Goal: Transaction & Acquisition: Purchase product/service

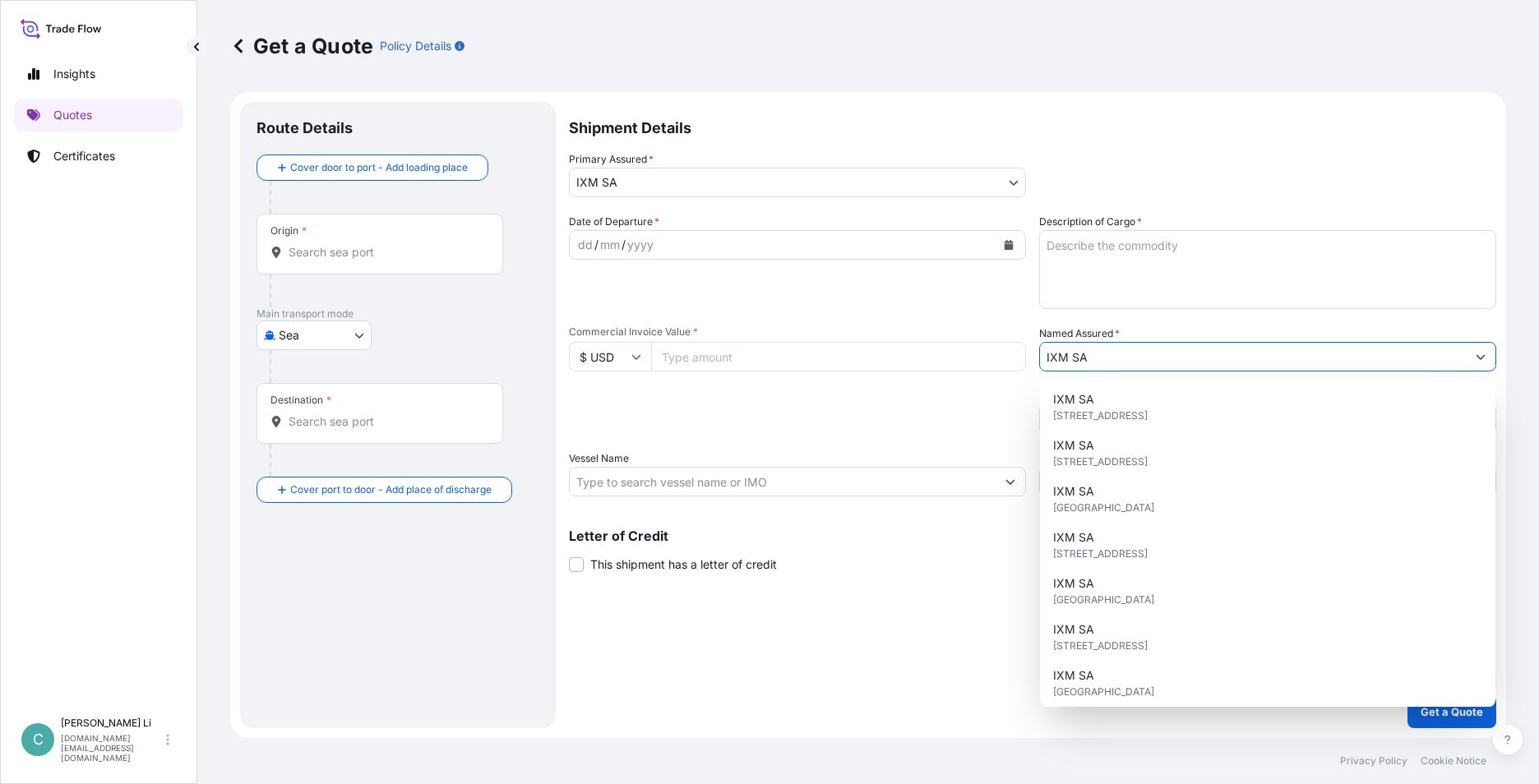
select select "Sea"
select select "31846"
click at [1011, 75] on div "Get a Quote Policy Details" at bounding box center [868, 45] width 1276 height 92
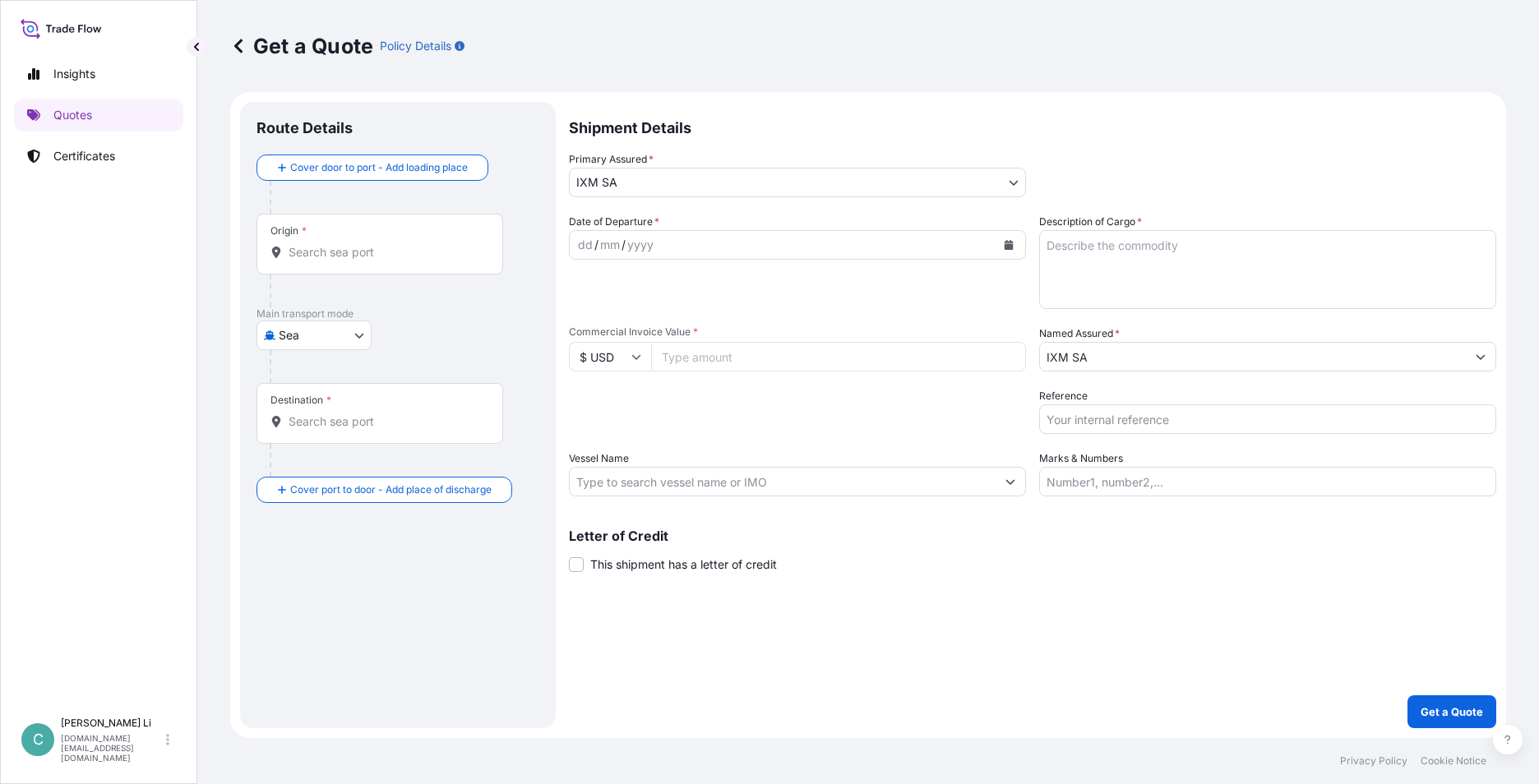
click at [312, 264] on div "Origin *" at bounding box center [379, 244] width 246 height 61
click at [312, 261] on input "Origin *" at bounding box center [385, 252] width 194 height 16
click at [363, 253] on input "Origin *" at bounding box center [385, 252] width 194 height 16
click at [379, 306] on p "Please type and select an option." at bounding box center [419, 306] width 313 height 36
click at [521, 417] on div "Destination *" at bounding box center [397, 429] width 283 height 94
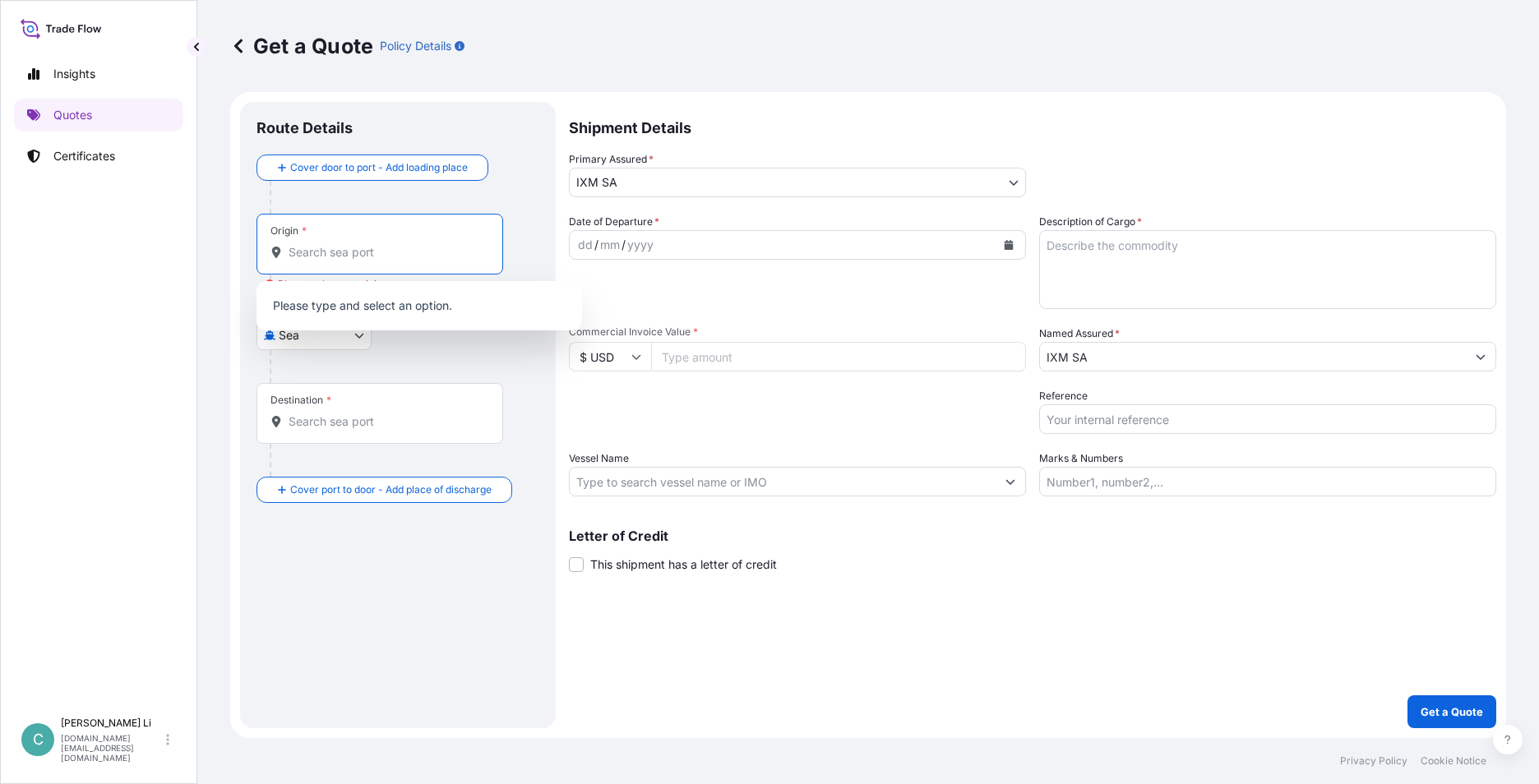
click at [428, 247] on input "Origin * Please select an origin" at bounding box center [385, 252] width 194 height 16
click at [427, 76] on div "Get a Quote Policy Details" at bounding box center [868, 45] width 1276 height 92
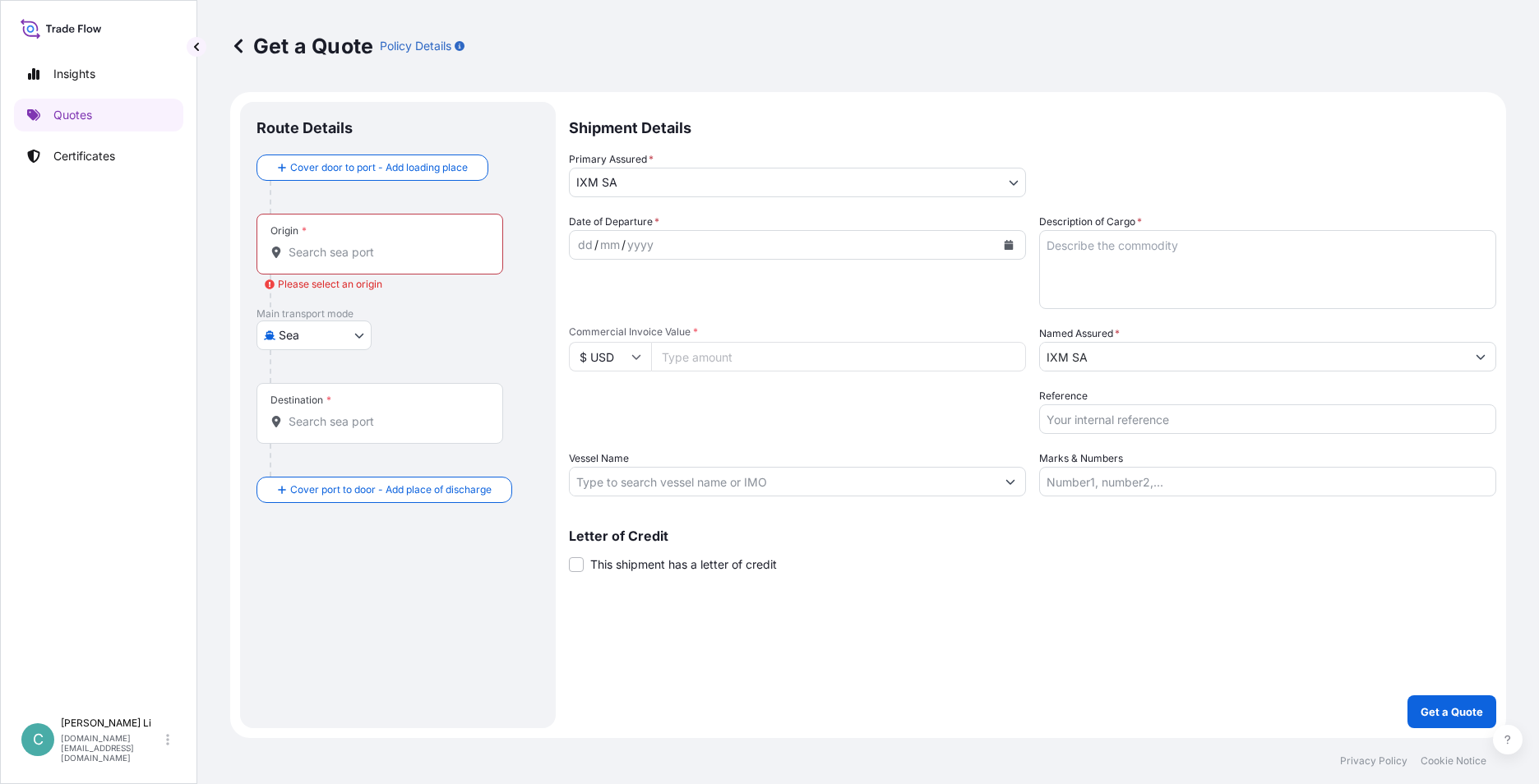
click at [272, 37] on p "Get a Quote" at bounding box center [301, 45] width 143 height 26
click at [245, 41] on icon at bounding box center [238, 46] width 16 height 16
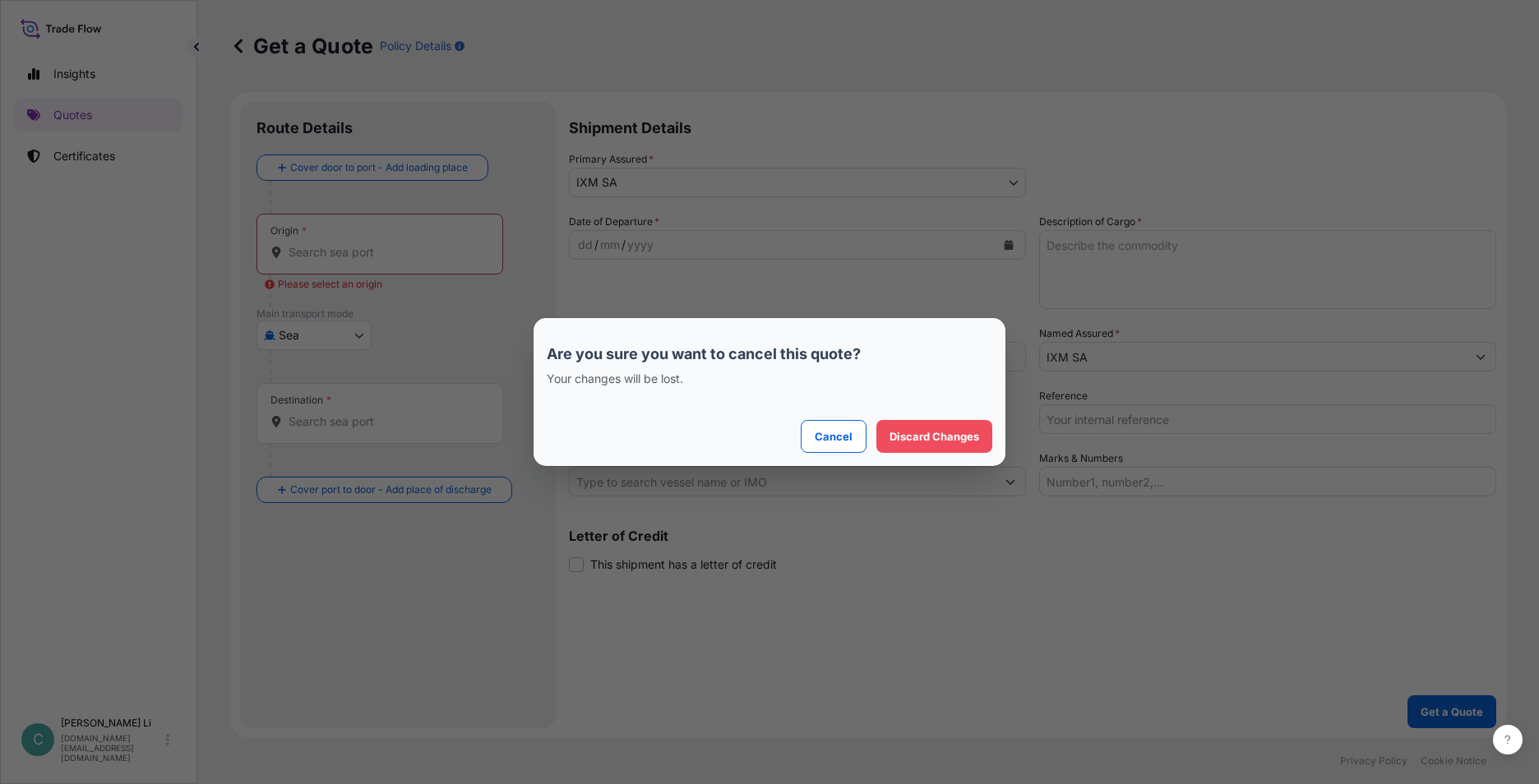
click at [240, 45] on div "Are you sure you want to cancel this quote? Your changes will be lost. Cancel D…" at bounding box center [770, 392] width 1539 height 784
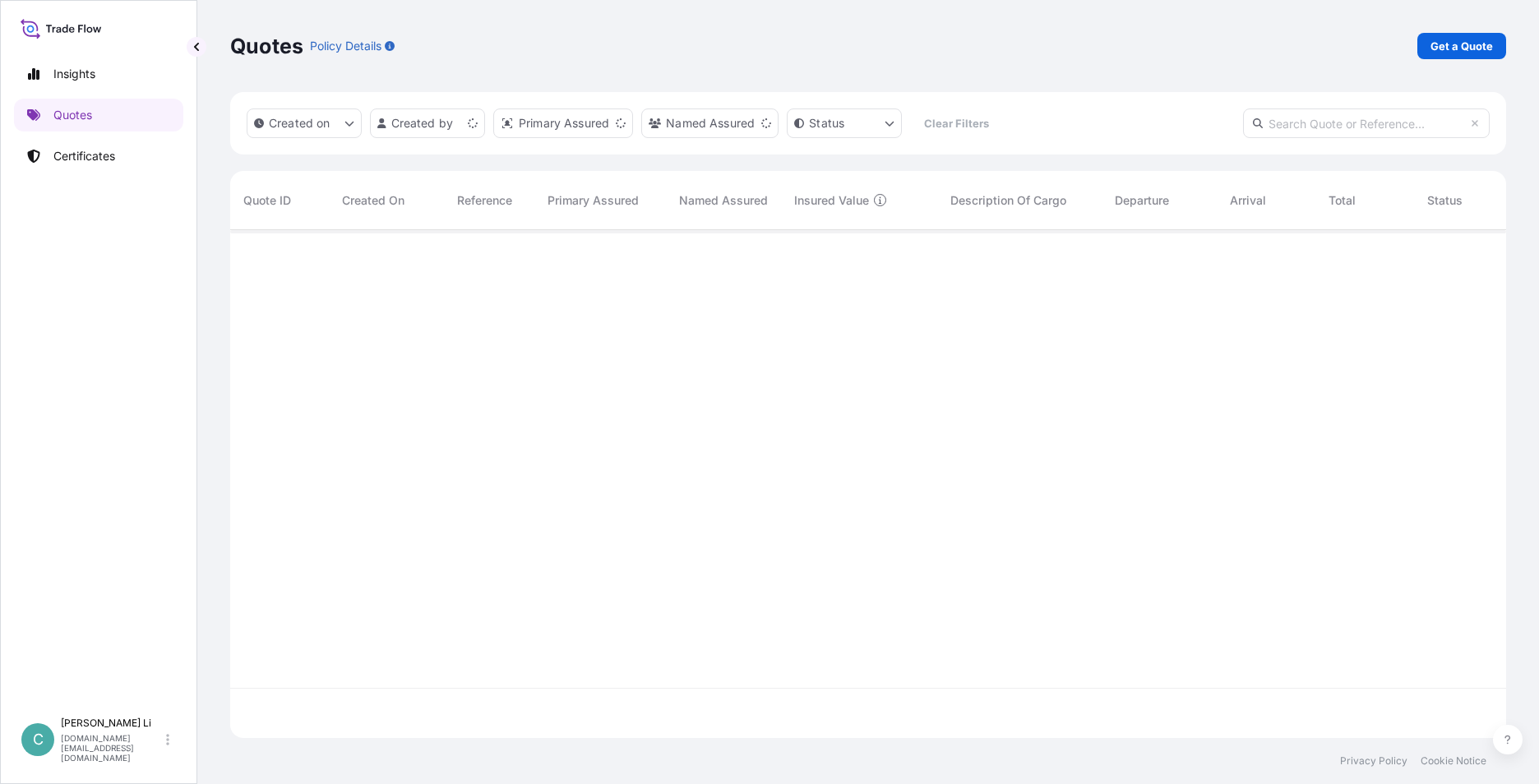
scroll to position [505, 1263]
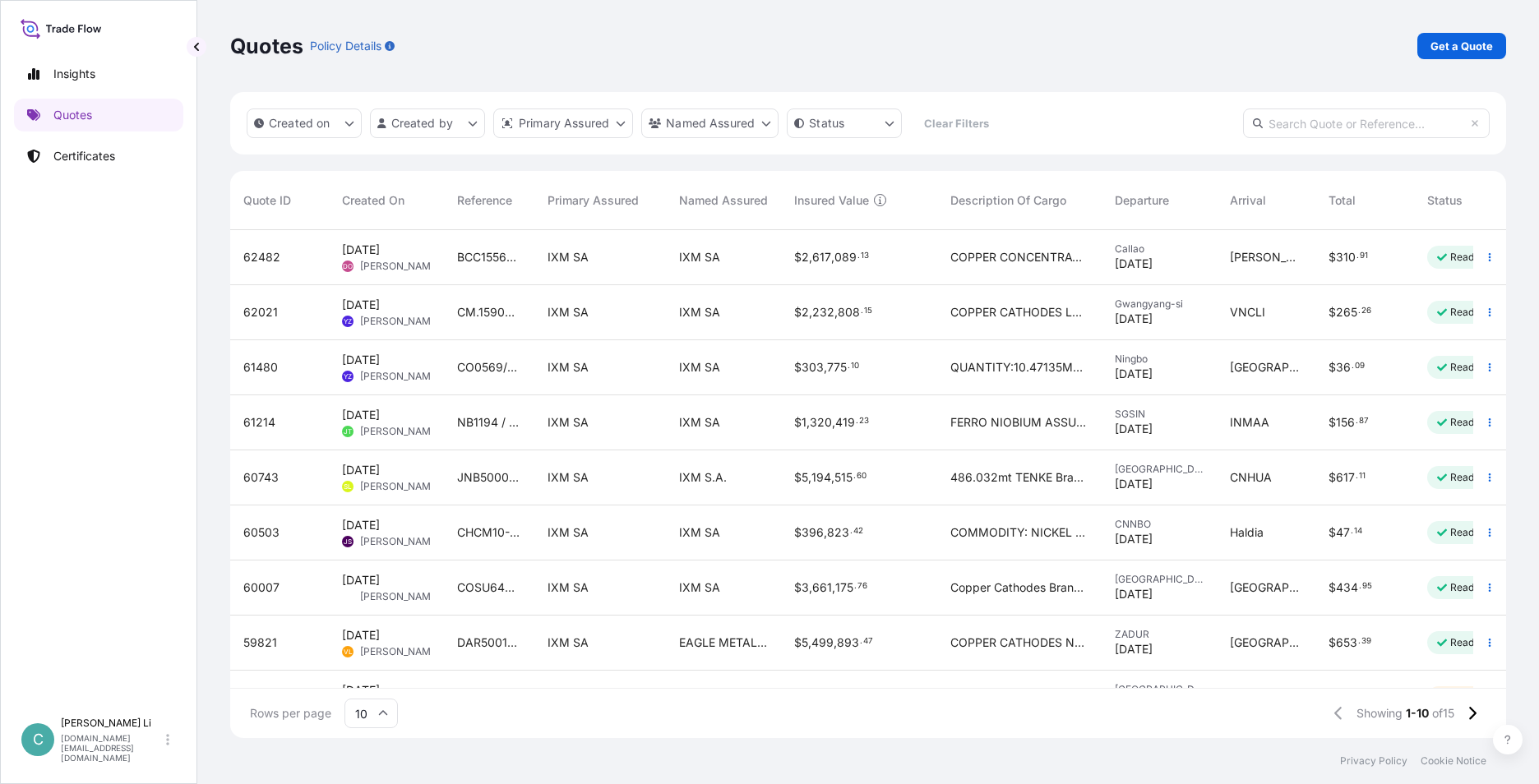
click at [1169, 154] on div "Created on Created by Primary Assured Named Assured Status Clear Filters" at bounding box center [868, 123] width 1276 height 63
click at [995, 253] on span "COPPER CONCENTRATES QUANTITY: 1099.370 WMT ASSURED BY IXM S.A." at bounding box center [1020, 257] width 138 height 16
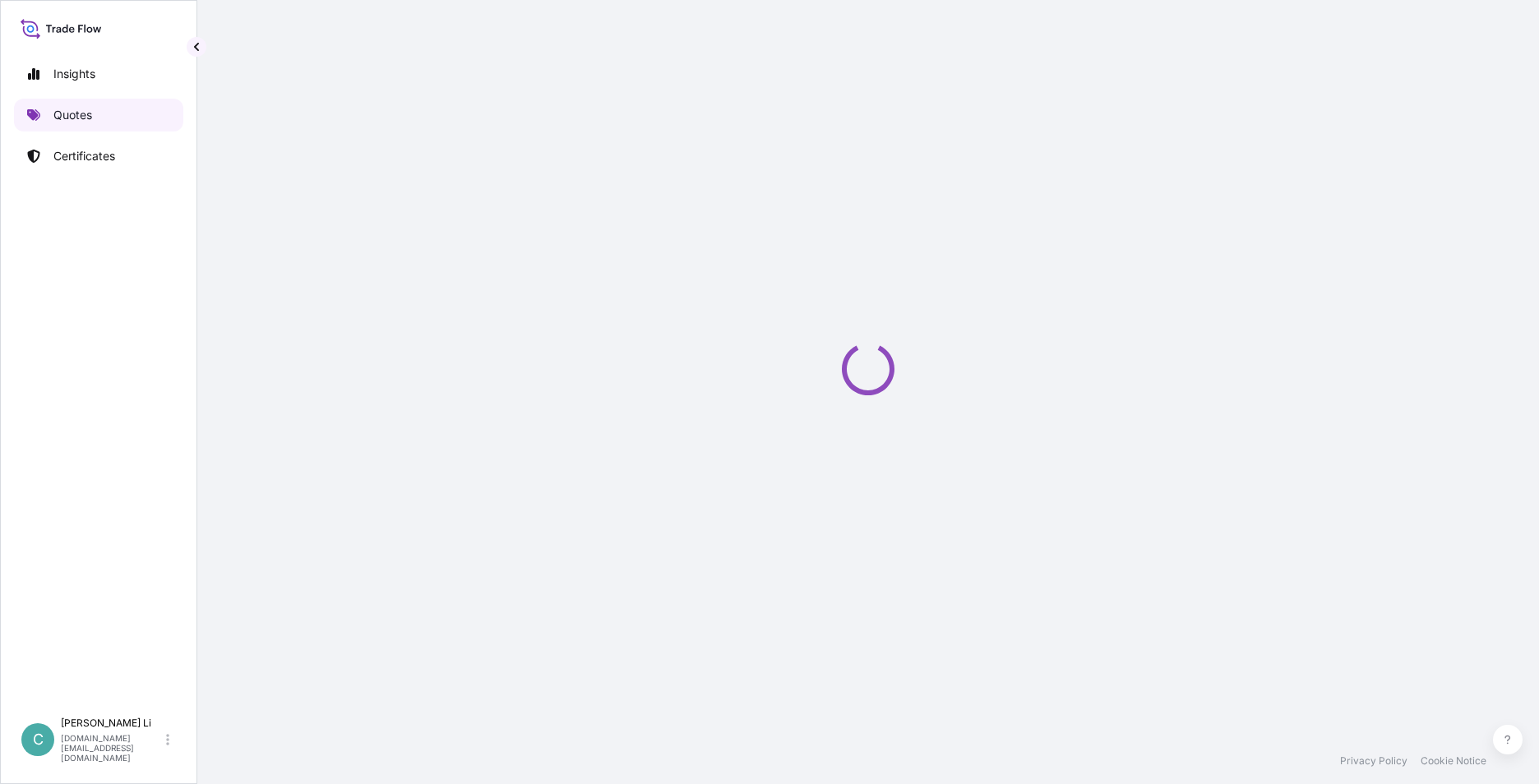
select select "Sea"
select select "31846"
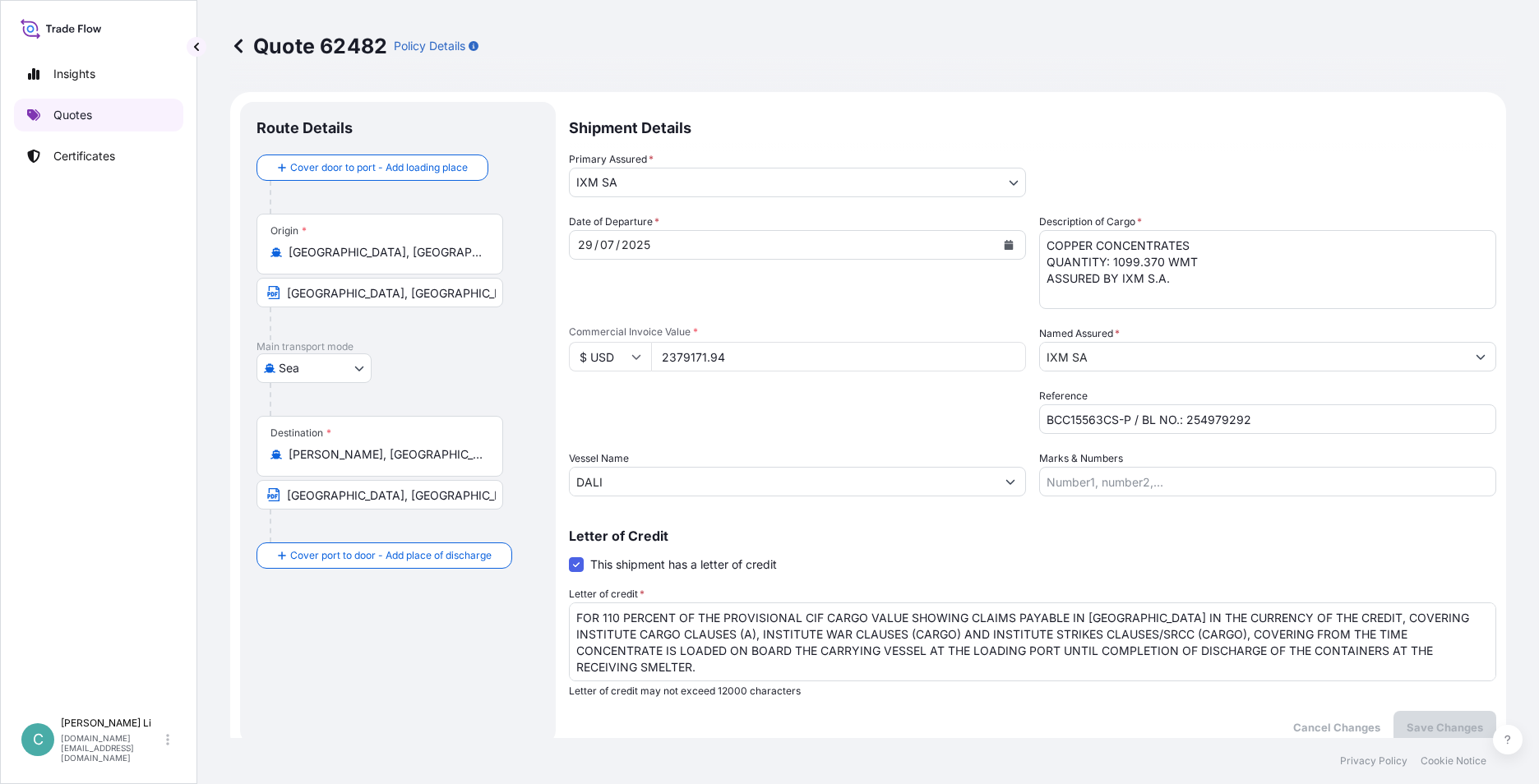
click at [76, 106] on link "Quotes" at bounding box center [98, 115] width 169 height 33
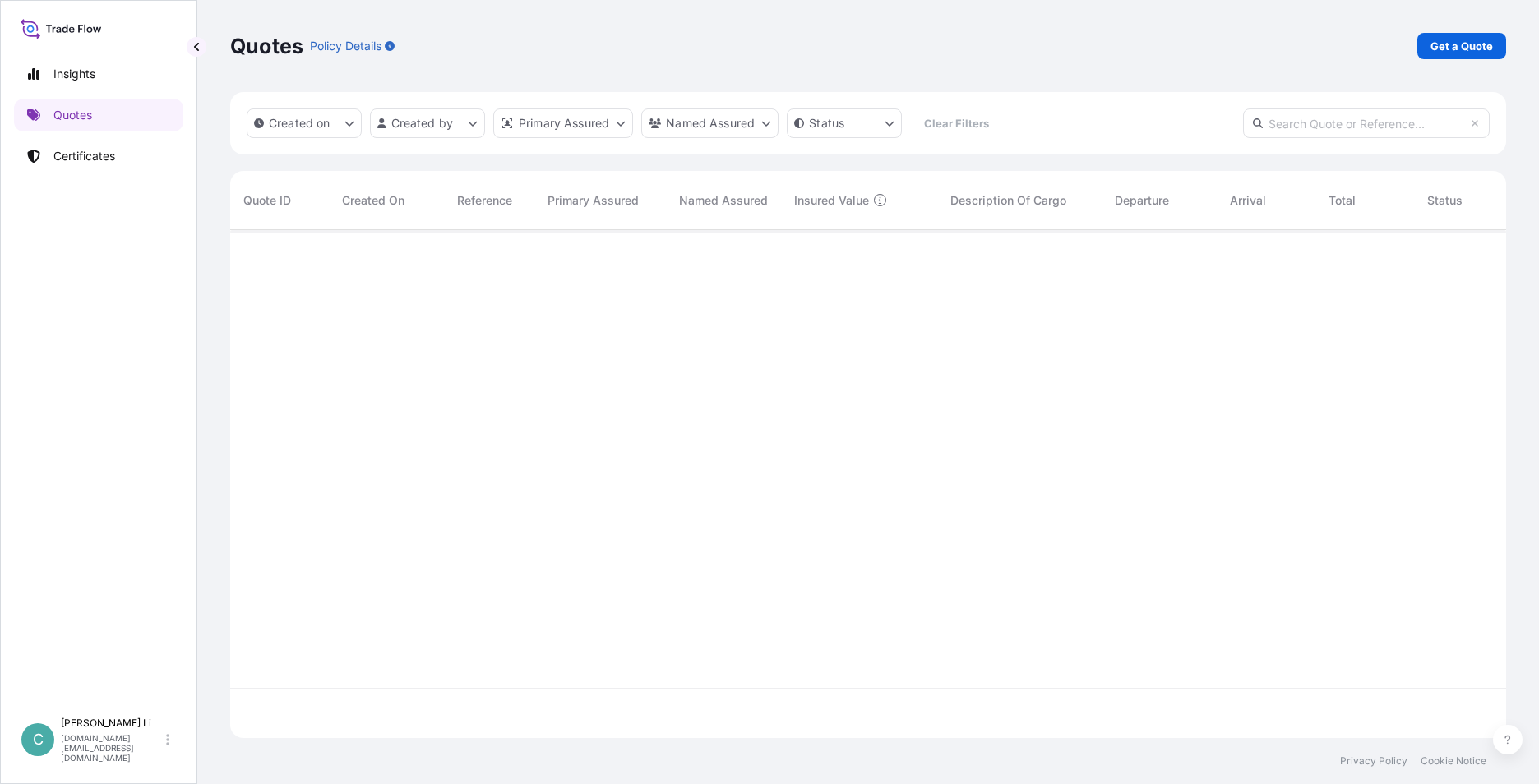
scroll to position [505, 1263]
click at [1491, 41] on p "Get a Quote" at bounding box center [1462, 46] width 63 height 16
select select "Sea"
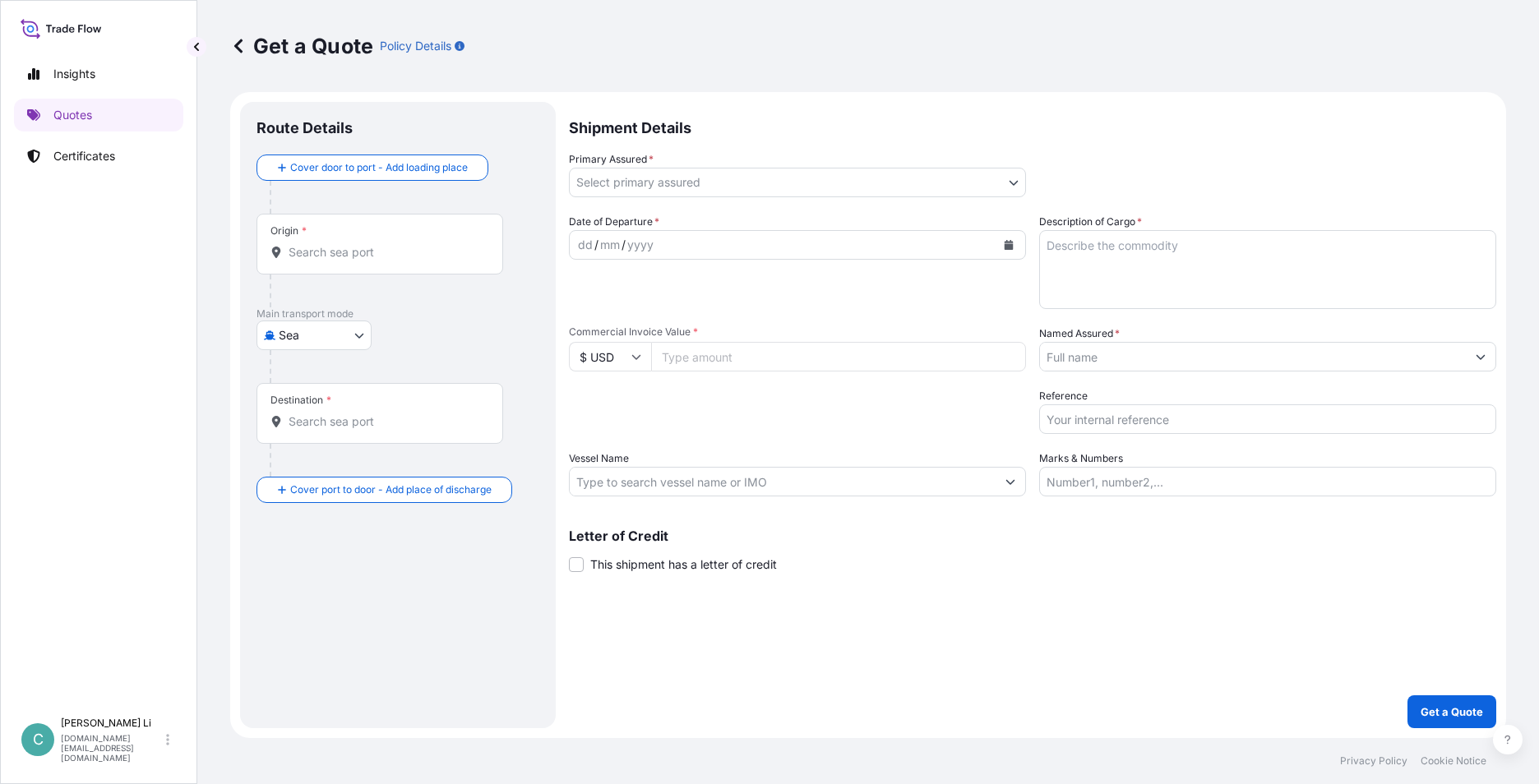
click at [299, 256] on input "Origin *" at bounding box center [385, 252] width 194 height 16
click at [393, 252] on input "Origin *" at bounding box center [385, 252] width 194 height 16
click at [362, 247] on input "Origin *" at bounding box center [385, 252] width 194 height 16
click at [297, 241] on div "Origin *" at bounding box center [379, 244] width 246 height 61
click at [297, 244] on input "Origin * Please select an origin" at bounding box center [385, 252] width 194 height 16
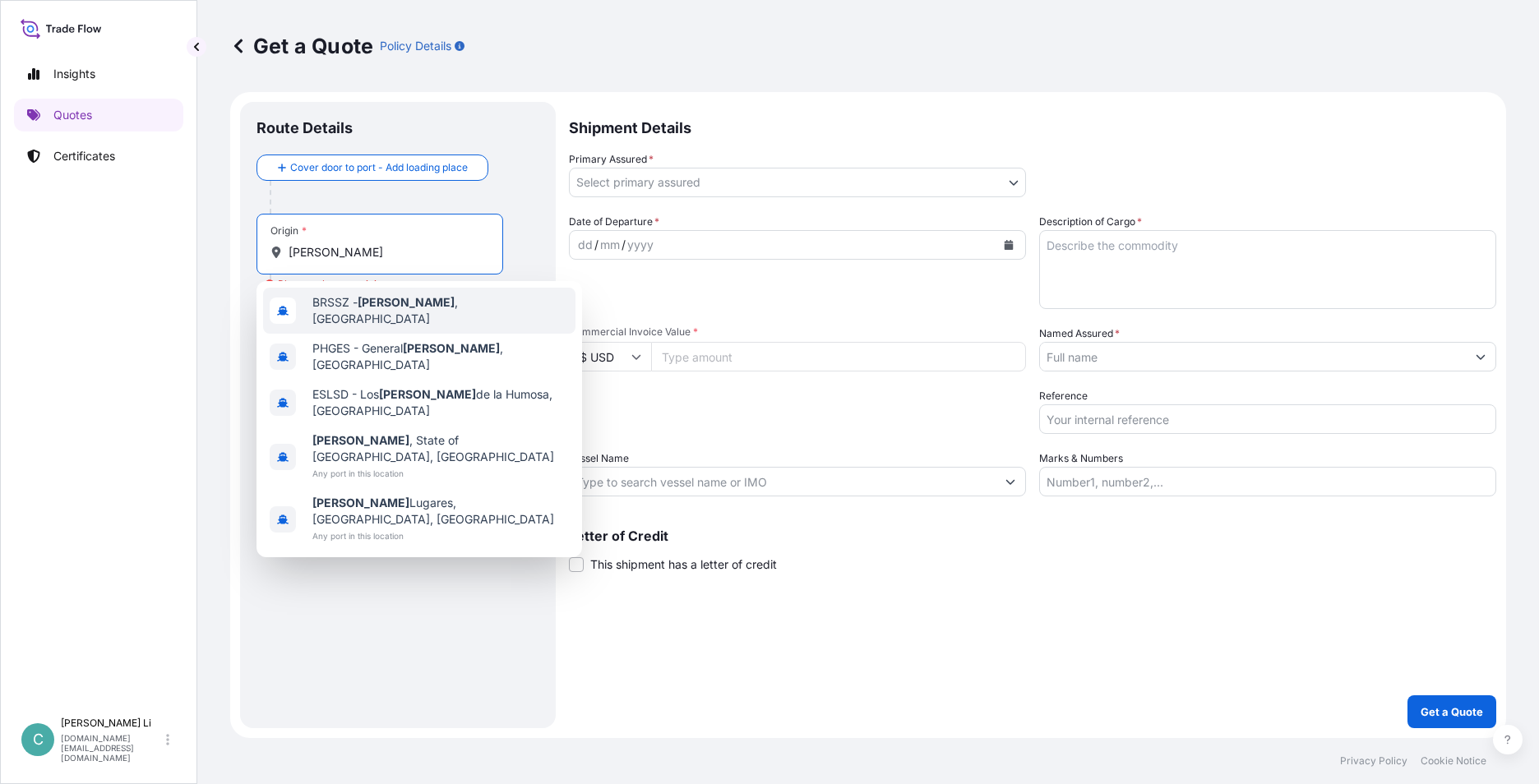
click at [337, 314] on span "[PERSON_NAME][GEOGRAPHIC_DATA] , [GEOGRAPHIC_DATA]" at bounding box center [441, 311] width 256 height 33
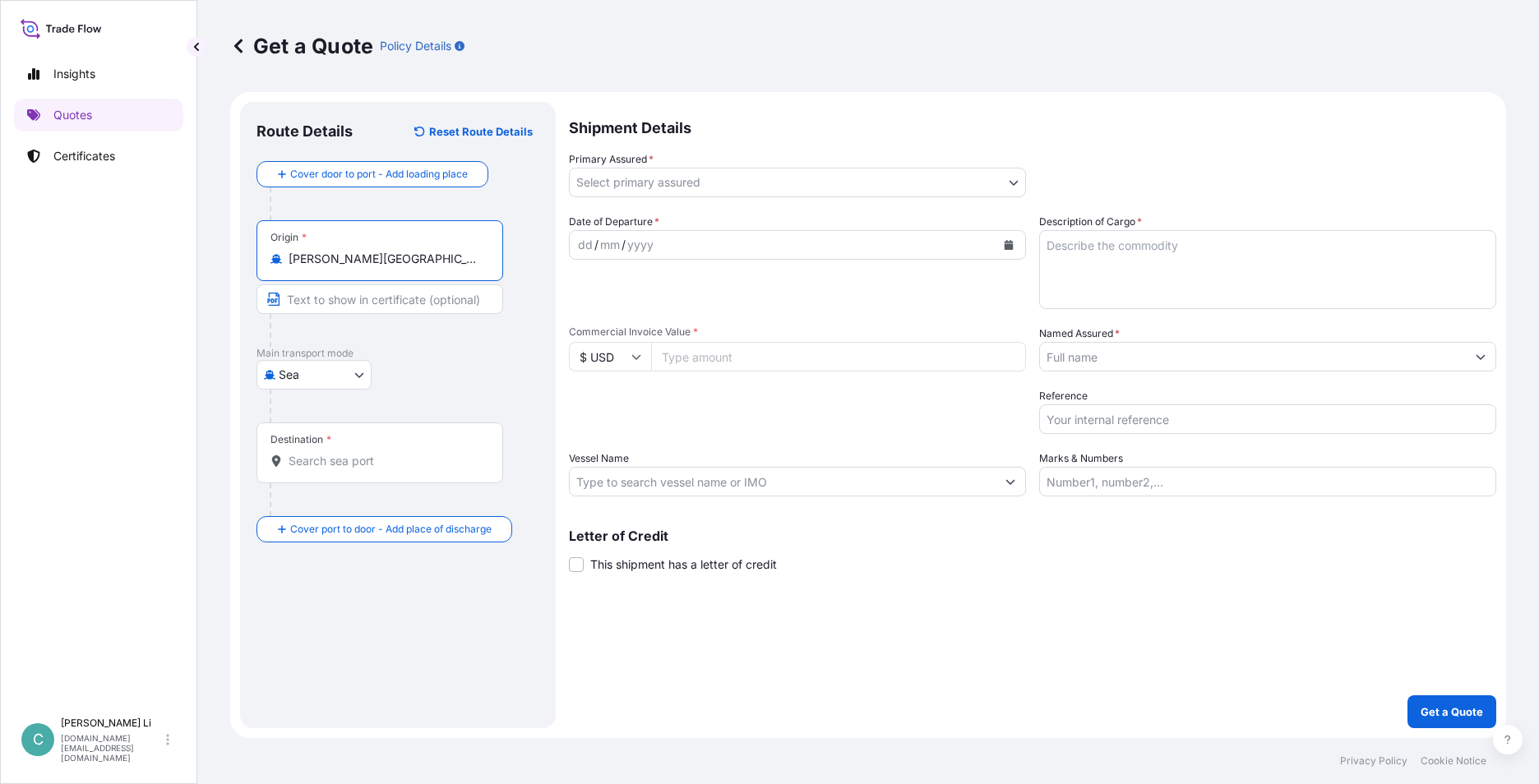
type input "[PERSON_NAME][GEOGRAPHIC_DATA], [GEOGRAPHIC_DATA]"
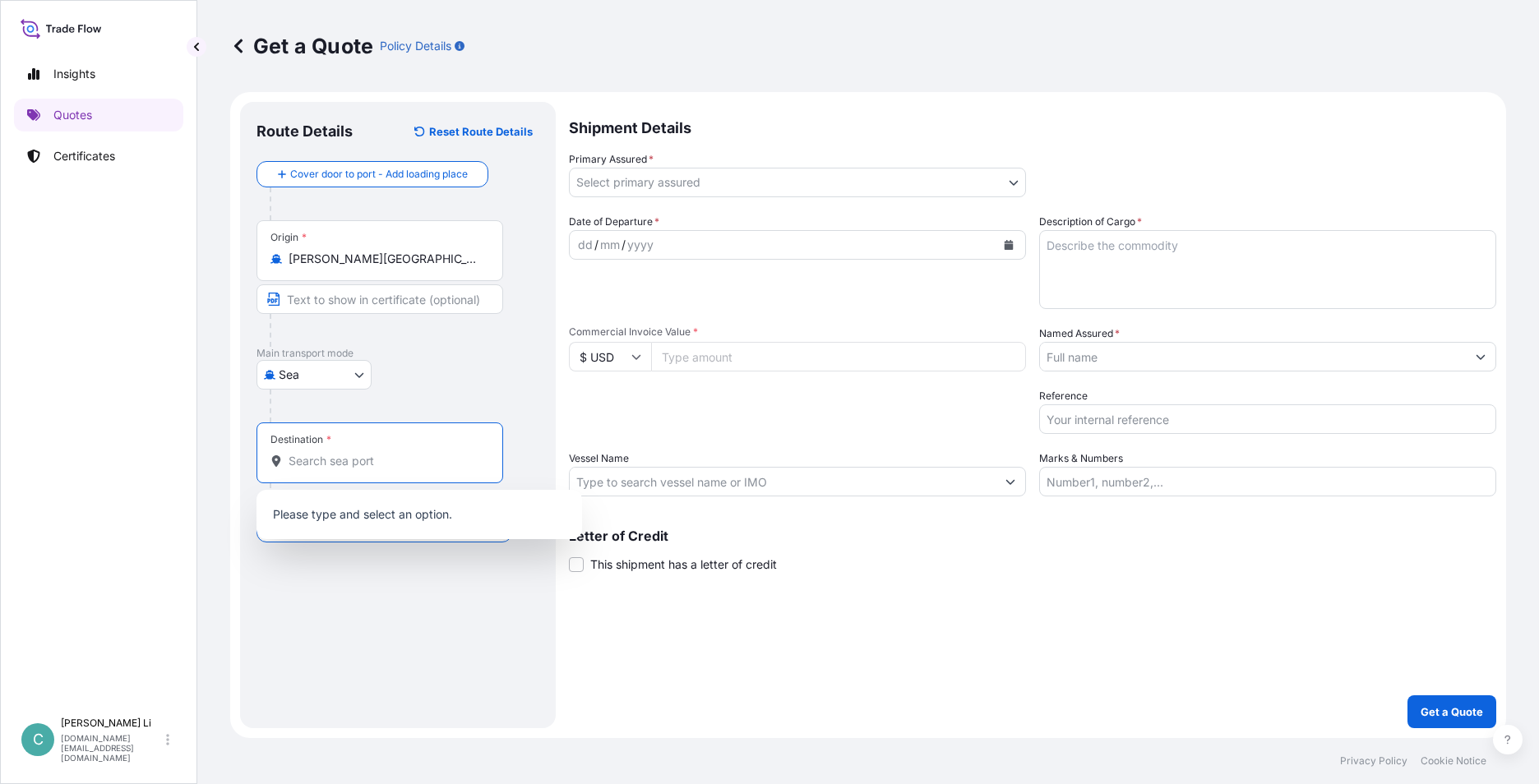
click at [364, 466] on input "Destination *" at bounding box center [385, 461] width 194 height 16
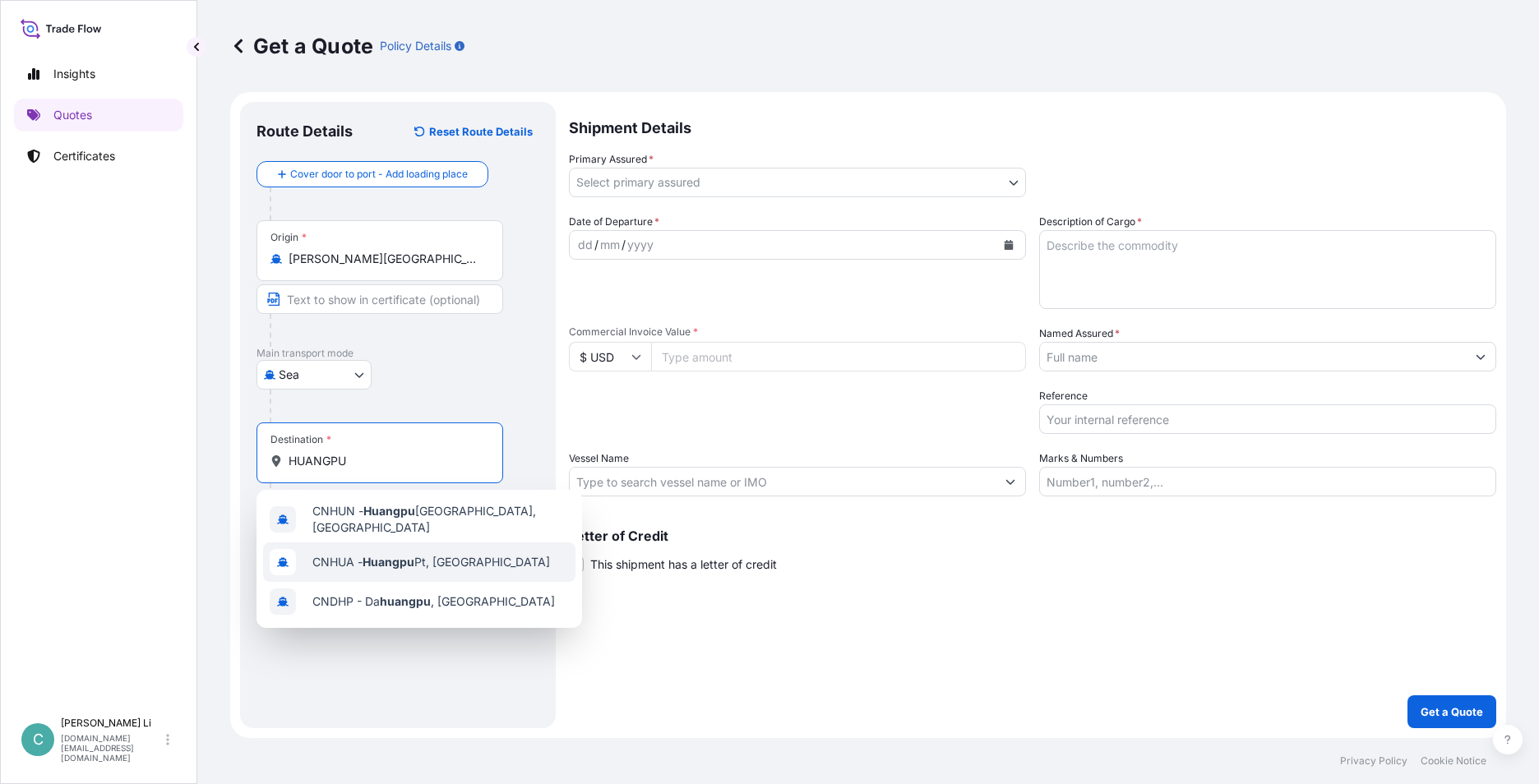
click at [430, 559] on span "CNHUA - Huangpu Pt, [GEOGRAPHIC_DATA]" at bounding box center [431, 562] width 237 height 16
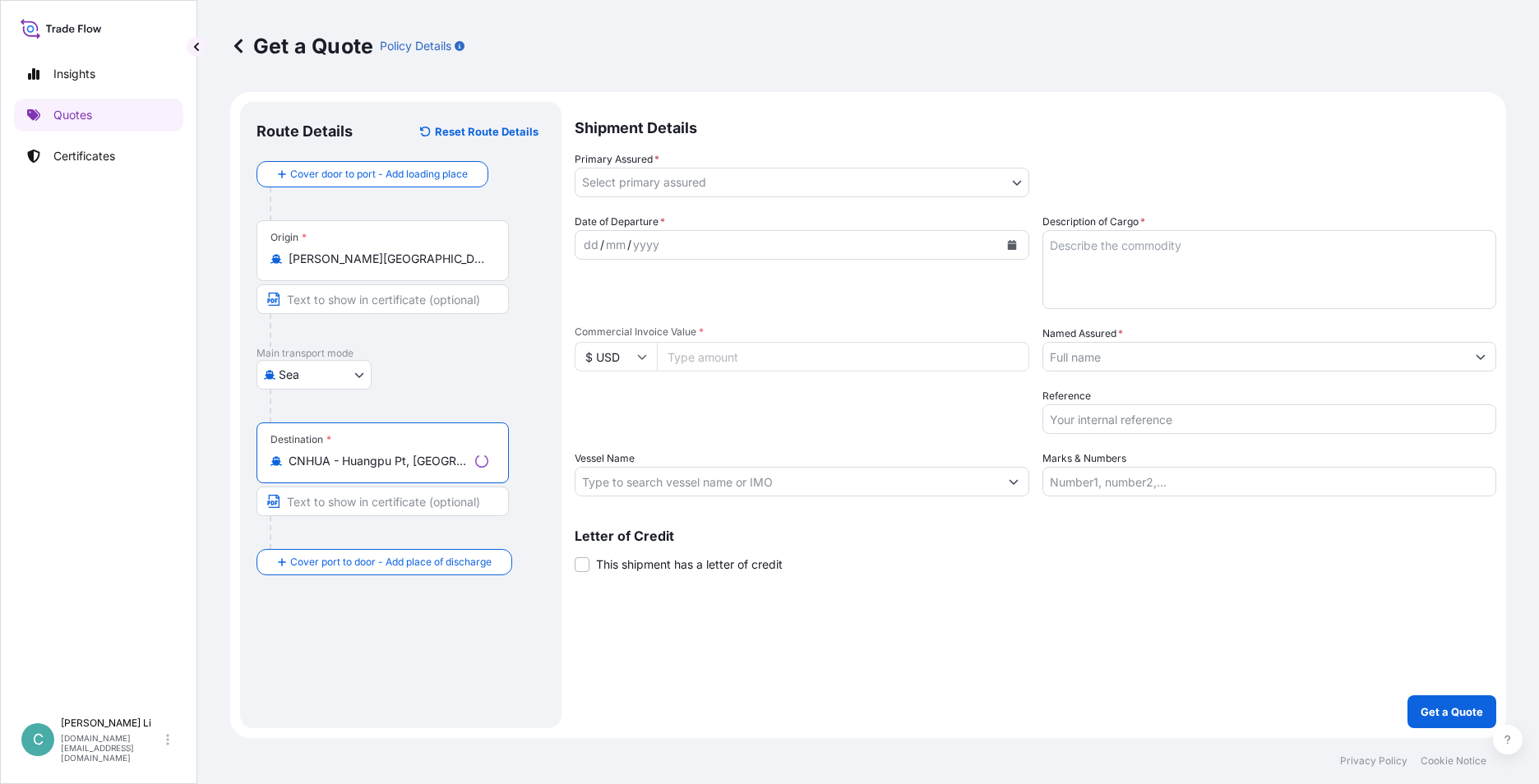
type input "CNHUA - Huangpu Pt, [GEOGRAPHIC_DATA]"
click at [658, 186] on body "0 options available. 3 options available. Insights Quotes Certificates C [PERSO…" at bounding box center [770, 392] width 1539 height 784
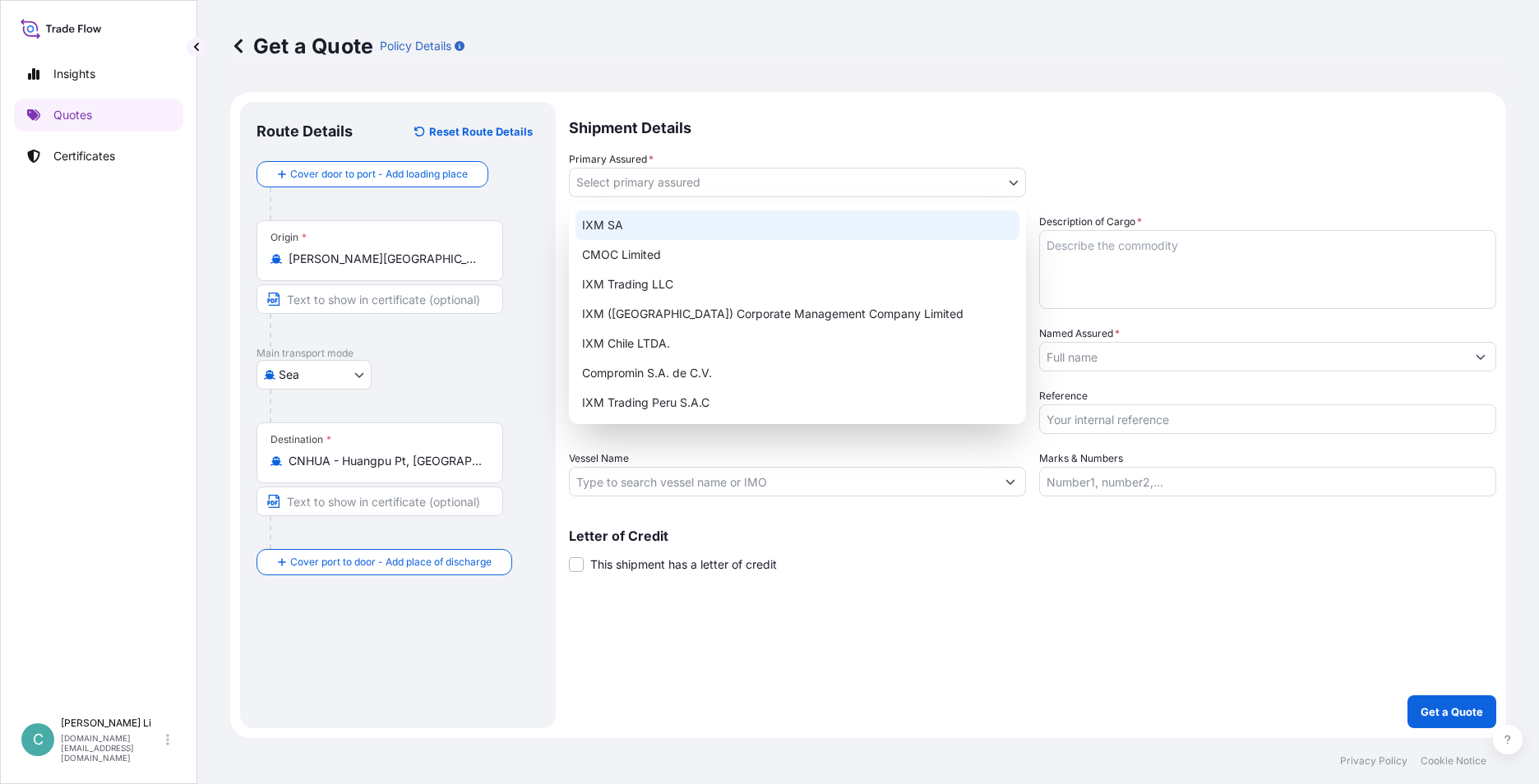
click at [622, 214] on div "IXM SA" at bounding box center [798, 225] width 444 height 30
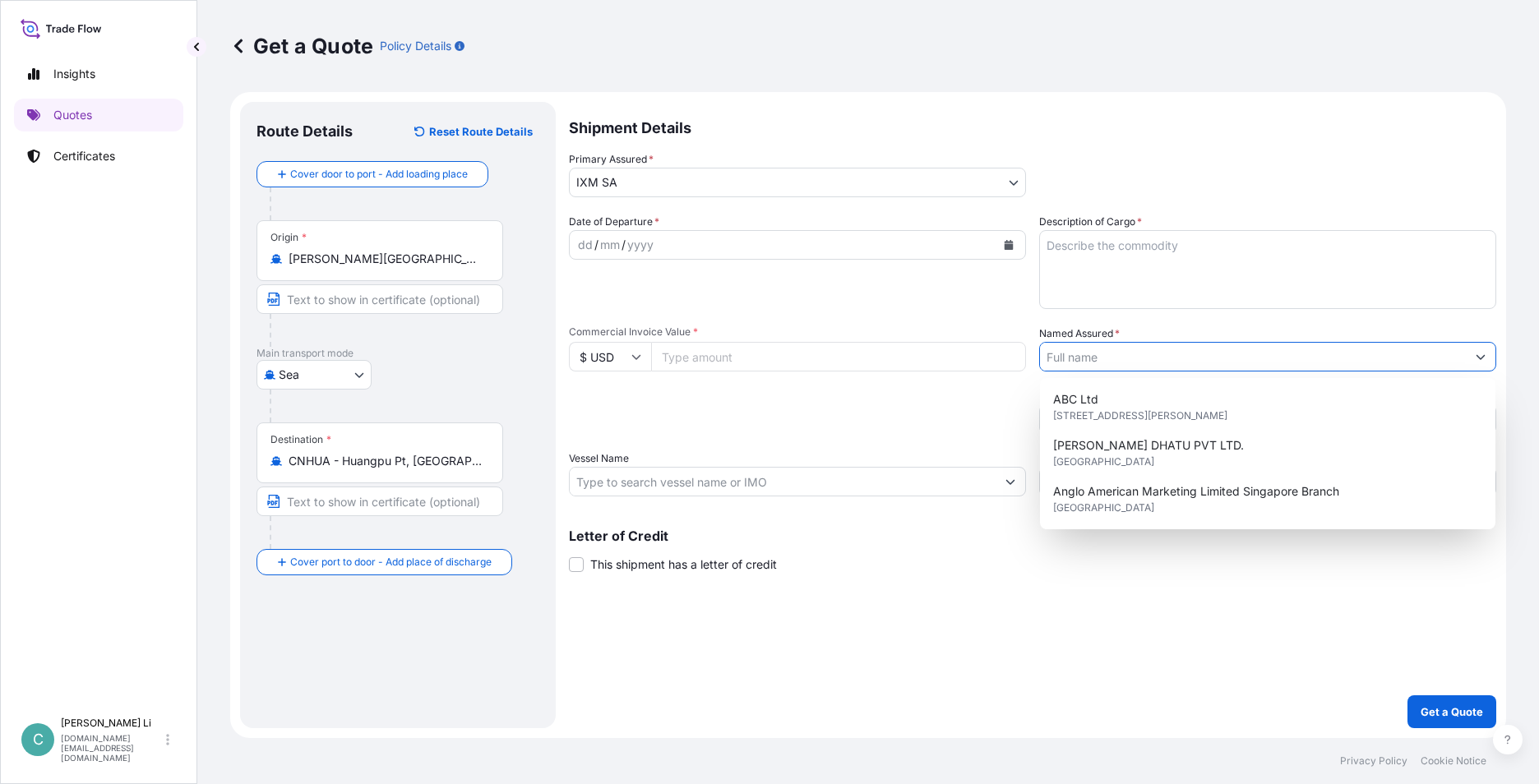
click at [1131, 364] on input "Named Assured *" at bounding box center [1253, 357] width 426 height 30
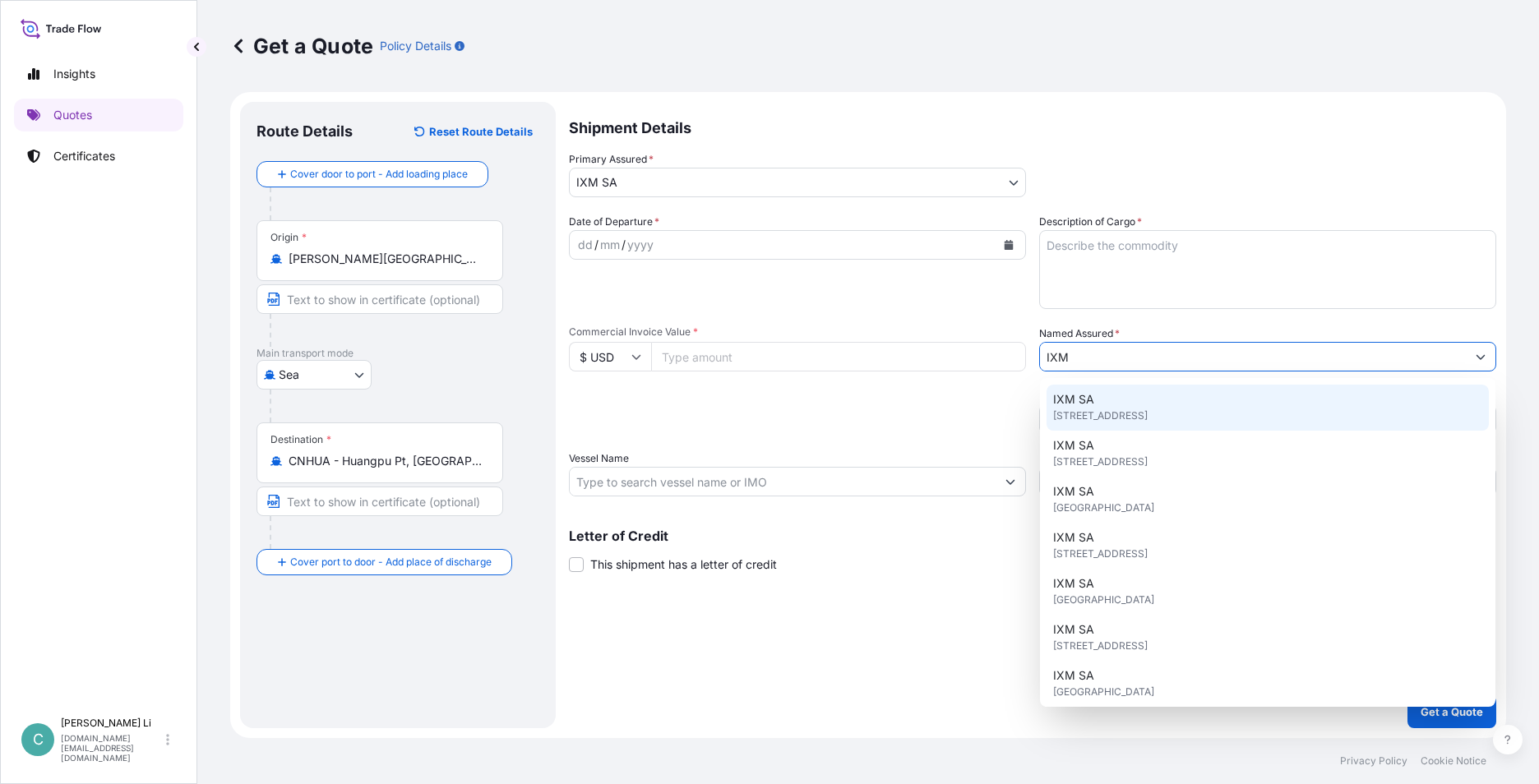
click at [1127, 397] on div "IXM SA [STREET_ADDRESS]" at bounding box center [1268, 407] width 442 height 46
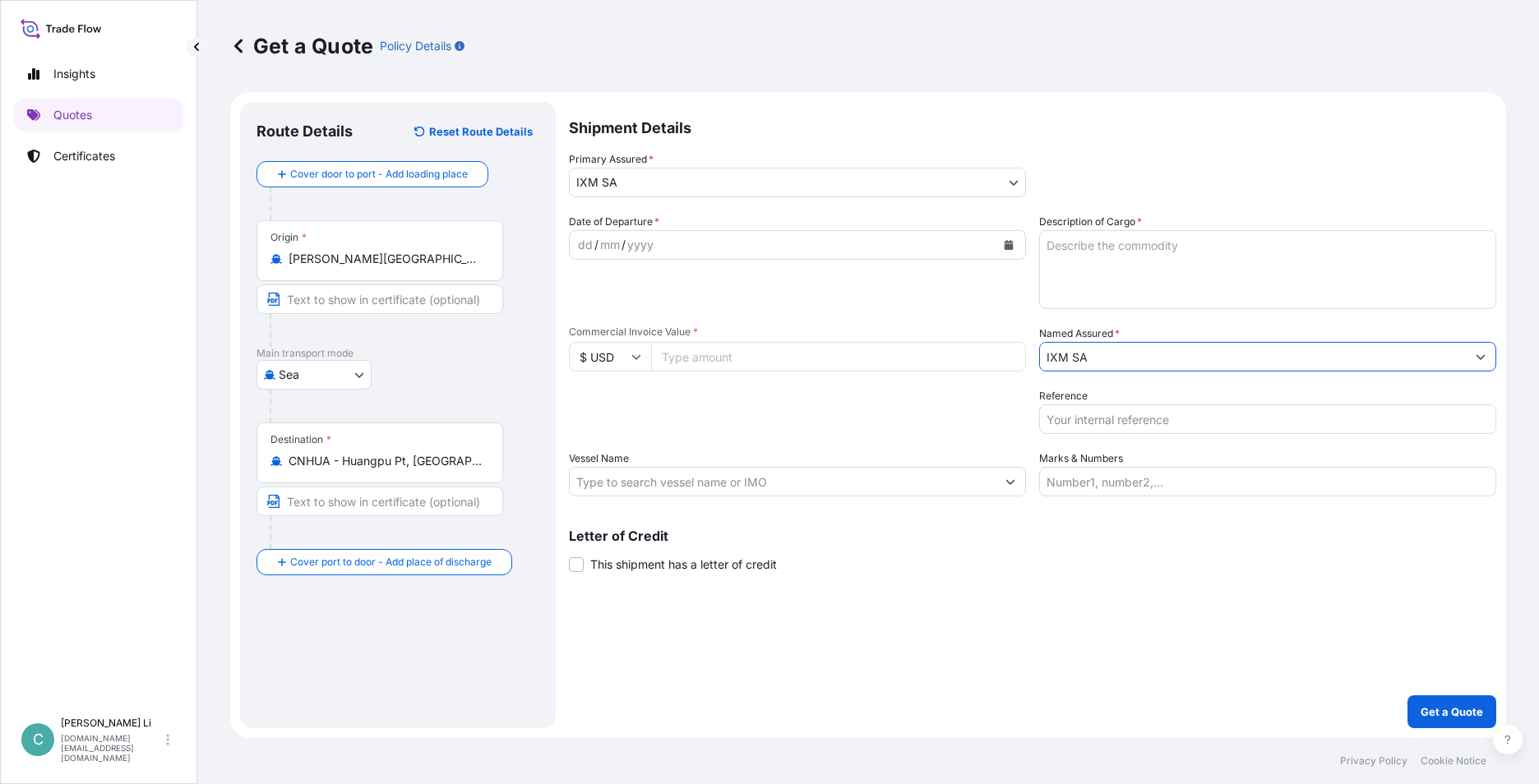
type input "IXM SA"
click at [833, 361] on input "Commercial Invoice Value *" at bounding box center [839, 357] width 375 height 30
click at [830, 357] on input "Commercial Invoice Value *" at bounding box center [839, 357] width 375 height 30
paste input "576266.94"
type input "576266.94"
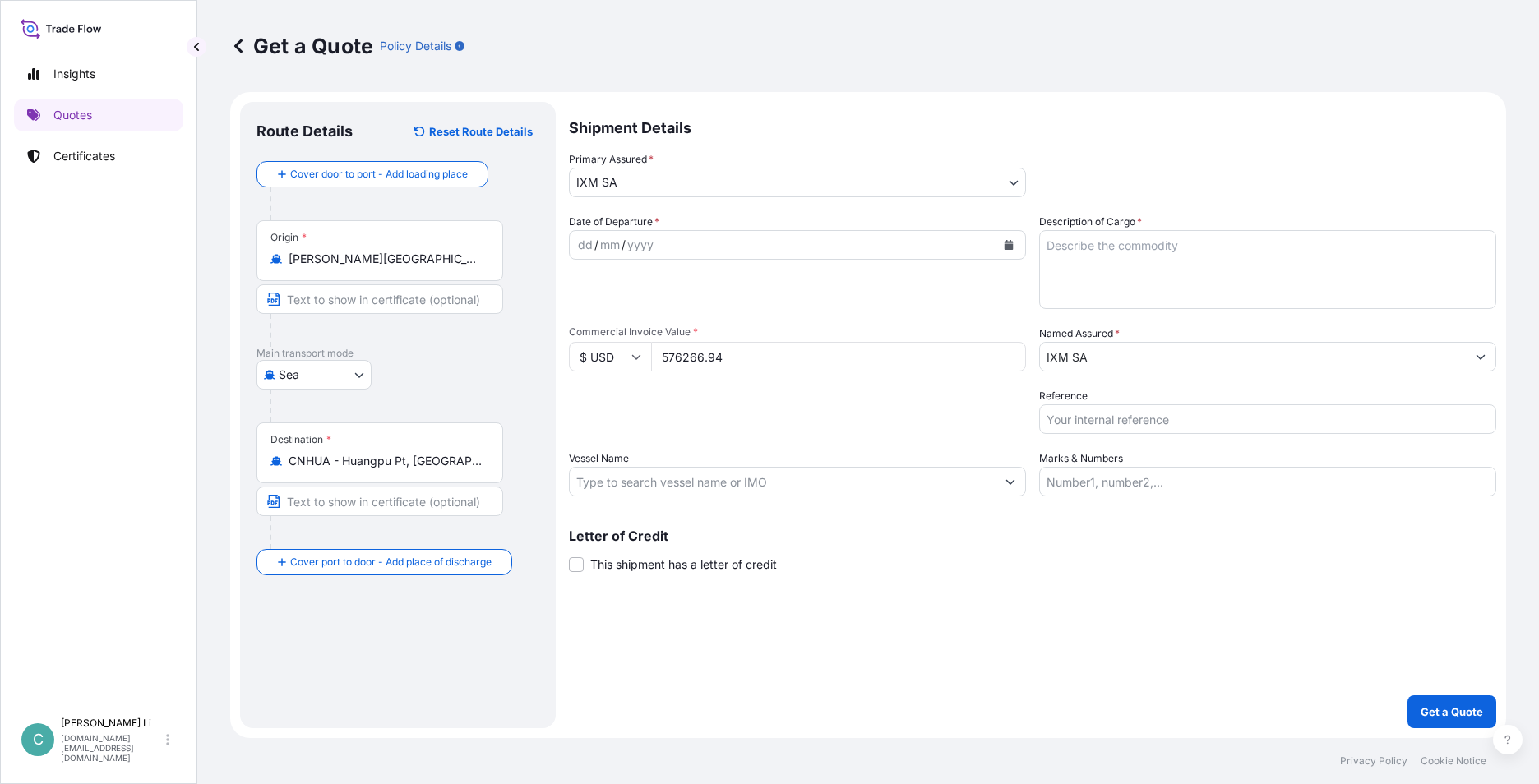
click at [899, 244] on div "dd / mm / yyyy" at bounding box center [782, 245] width 426 height 30
click at [1009, 236] on button "Calendar" at bounding box center [1009, 245] width 26 height 26
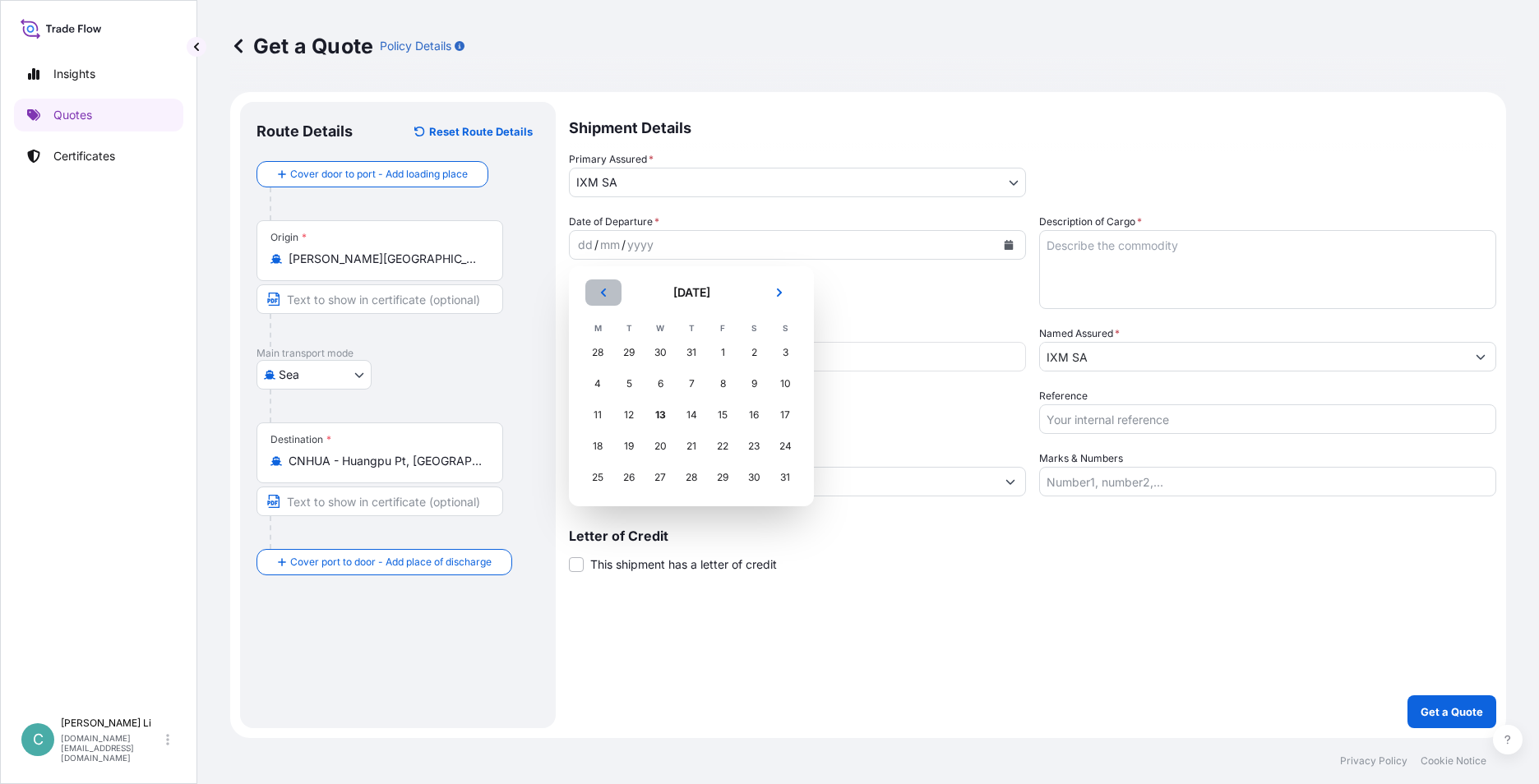
click at [605, 292] on icon "Previous" at bounding box center [603, 292] width 10 height 10
click at [692, 410] on div "17" at bounding box center [691, 415] width 30 height 30
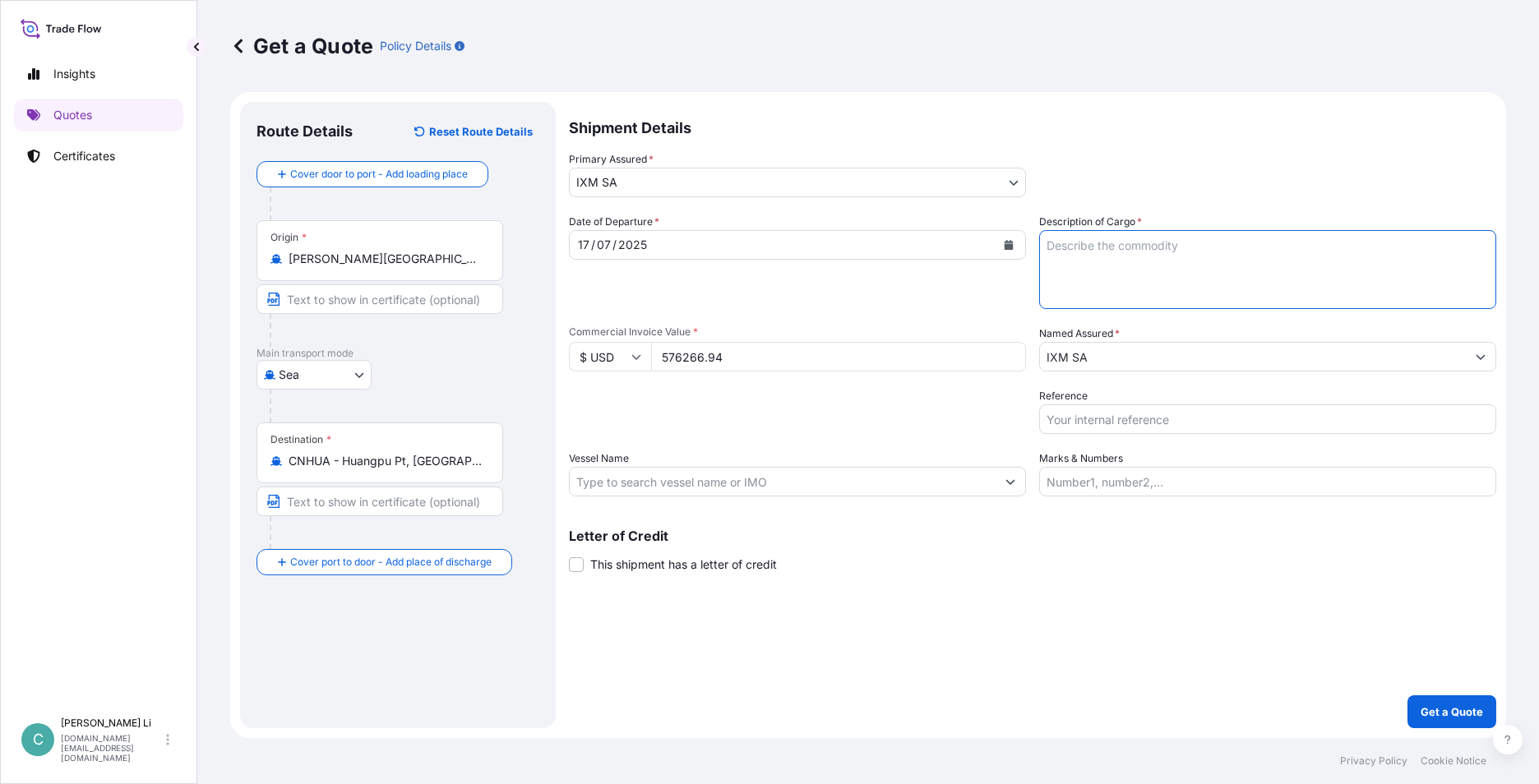
click at [1267, 253] on textarea "Description of Cargo *" at bounding box center [1268, 269] width 458 height 79
type textarea "Ferro Niobium"
click at [1177, 201] on div "Shipment Details Primary Assured * IXM SA IXM SA CMOC Limited IXM Trading LLC I…" at bounding box center [1033, 415] width 928 height 627
click at [1463, 708] on p "Get a Quote" at bounding box center [1452, 712] width 63 height 16
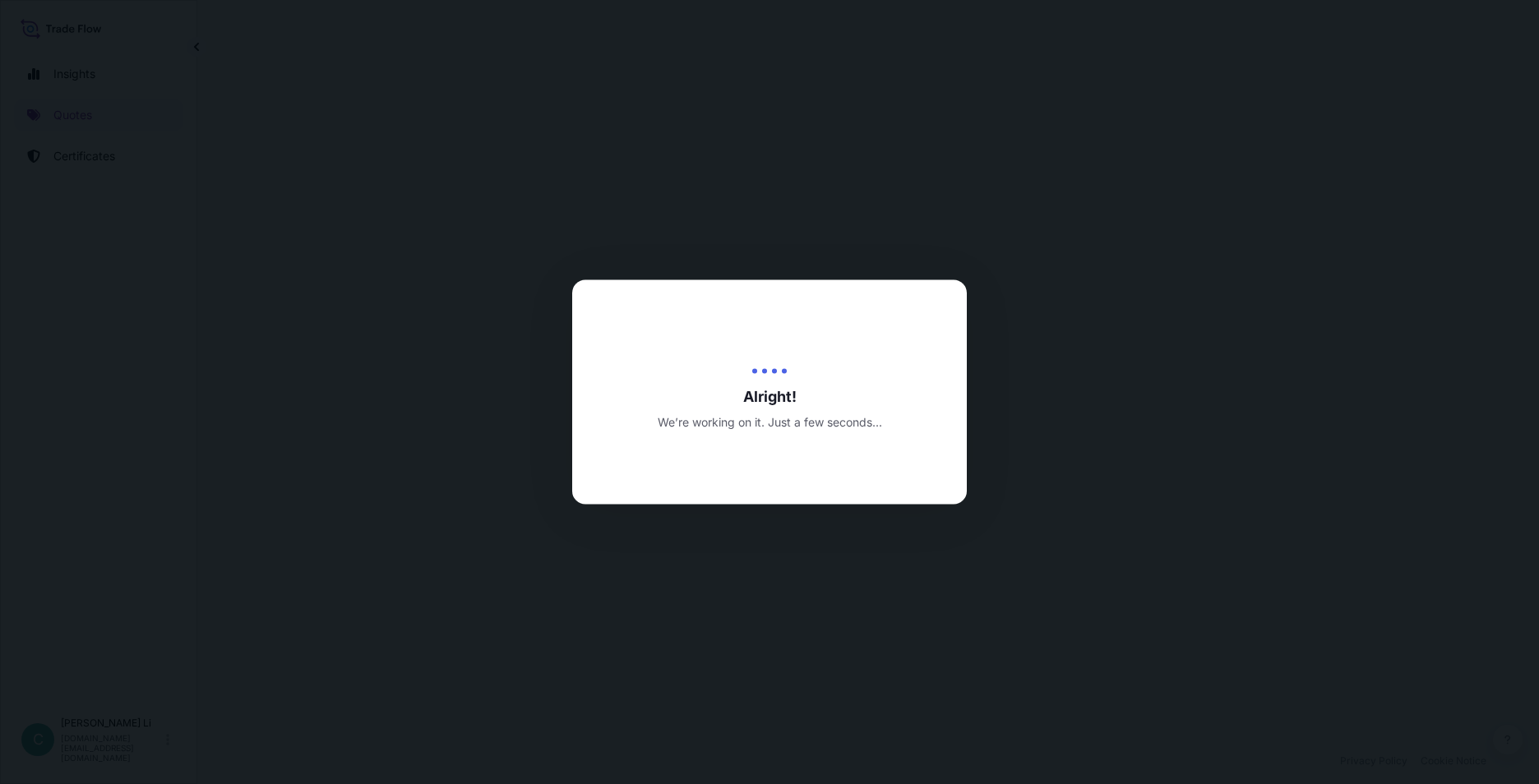
select select "Sea"
select select "31846"
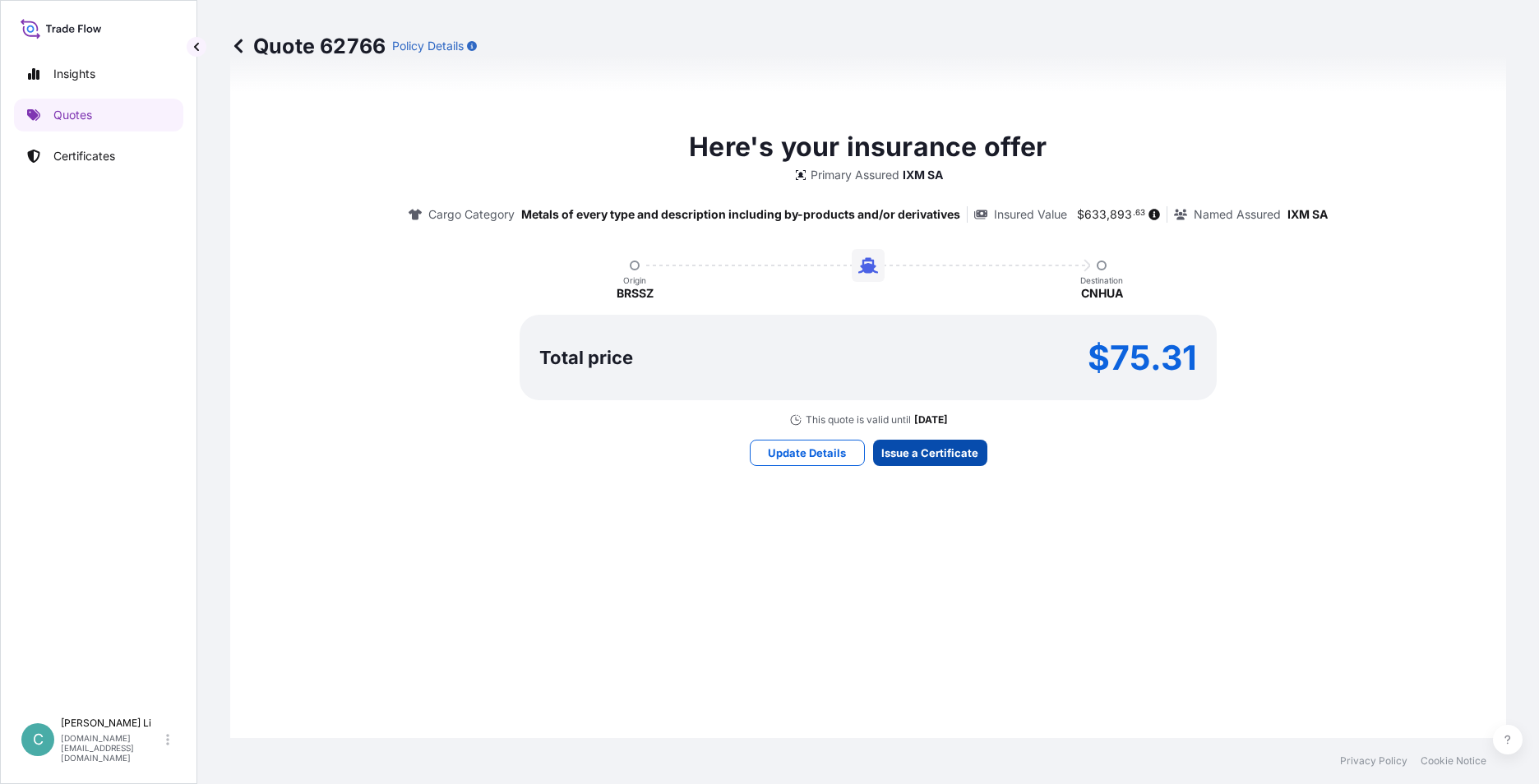
scroll to position [1691, 0]
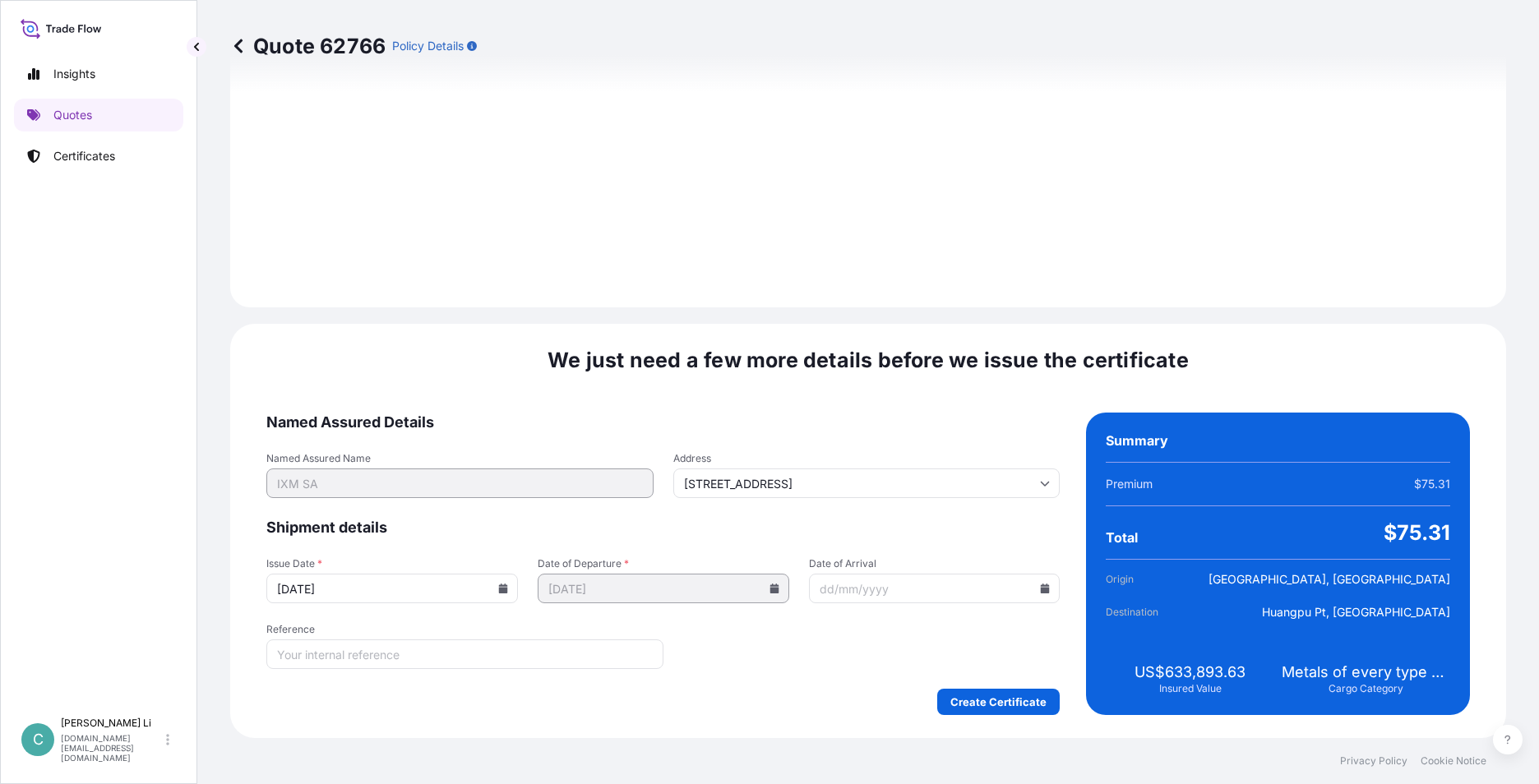
click at [498, 578] on input "[DATE]" at bounding box center [392, 588] width 252 height 30
click at [498, 594] on input "[DATE]" at bounding box center [392, 588] width 252 height 30
click at [498, 591] on icon at bounding box center [503, 588] width 10 height 10
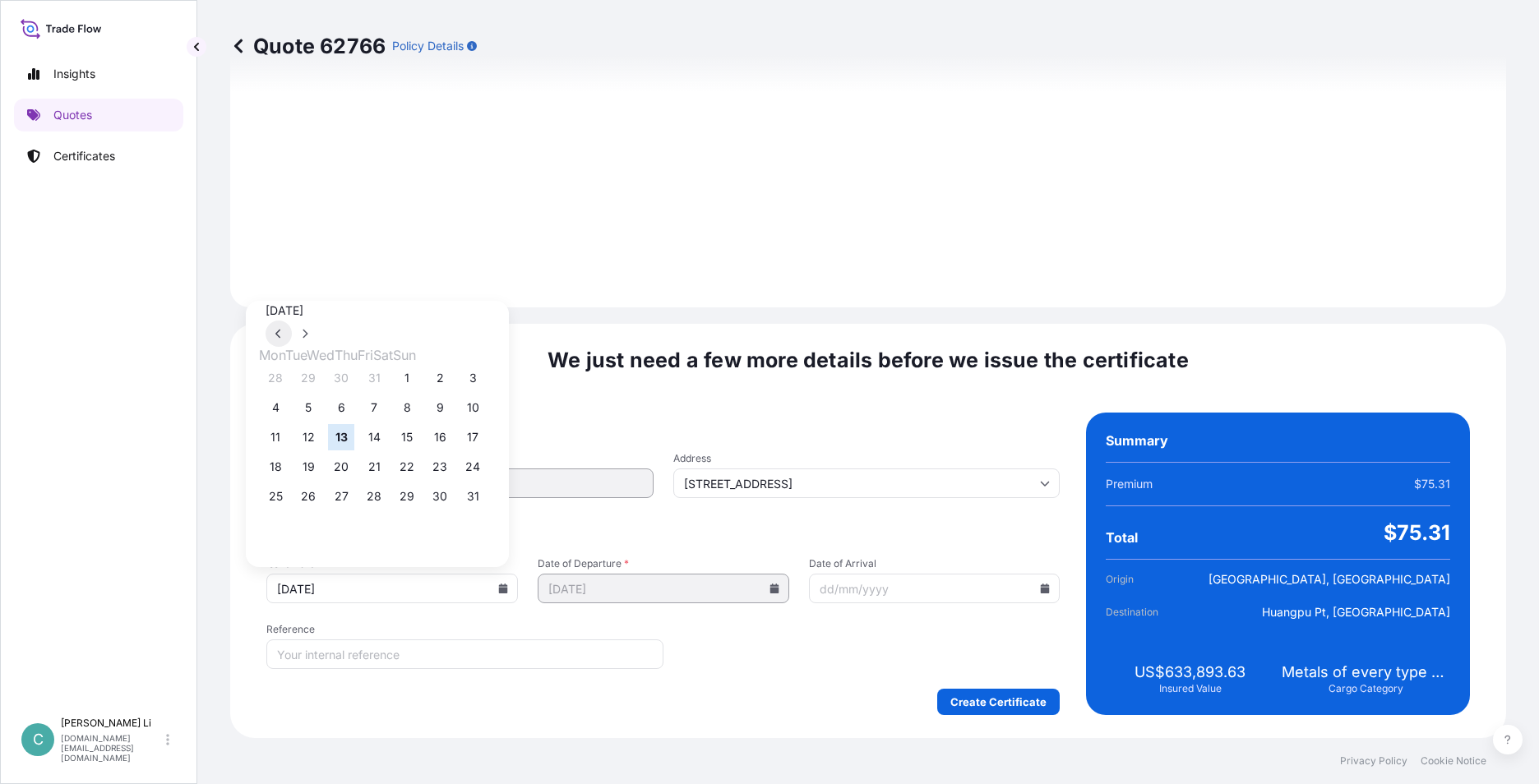
click at [282, 329] on icon at bounding box center [278, 334] width 6 height 10
click at [387, 447] on button "17" at bounding box center [374, 437] width 26 height 26
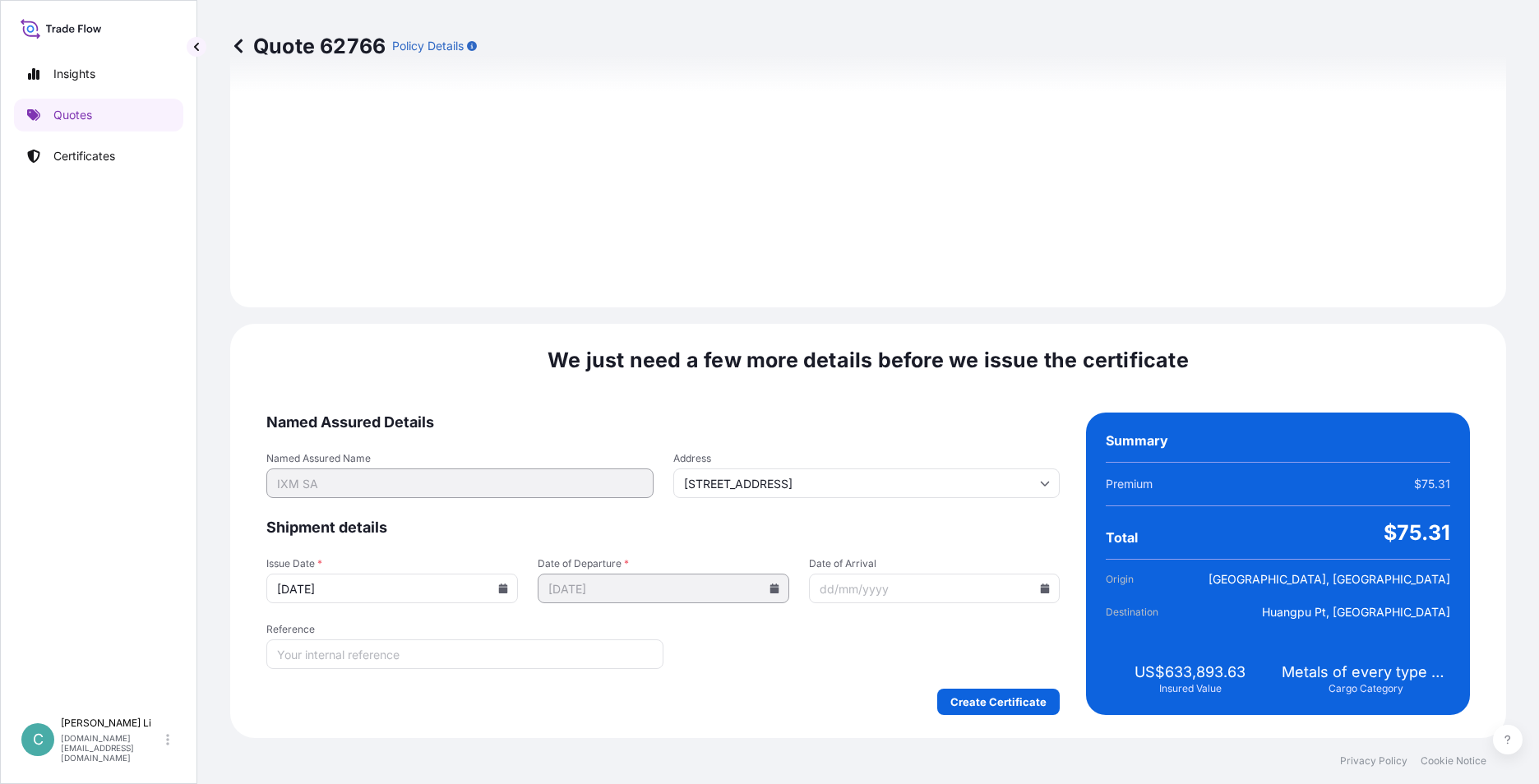
type input "[DATE]"
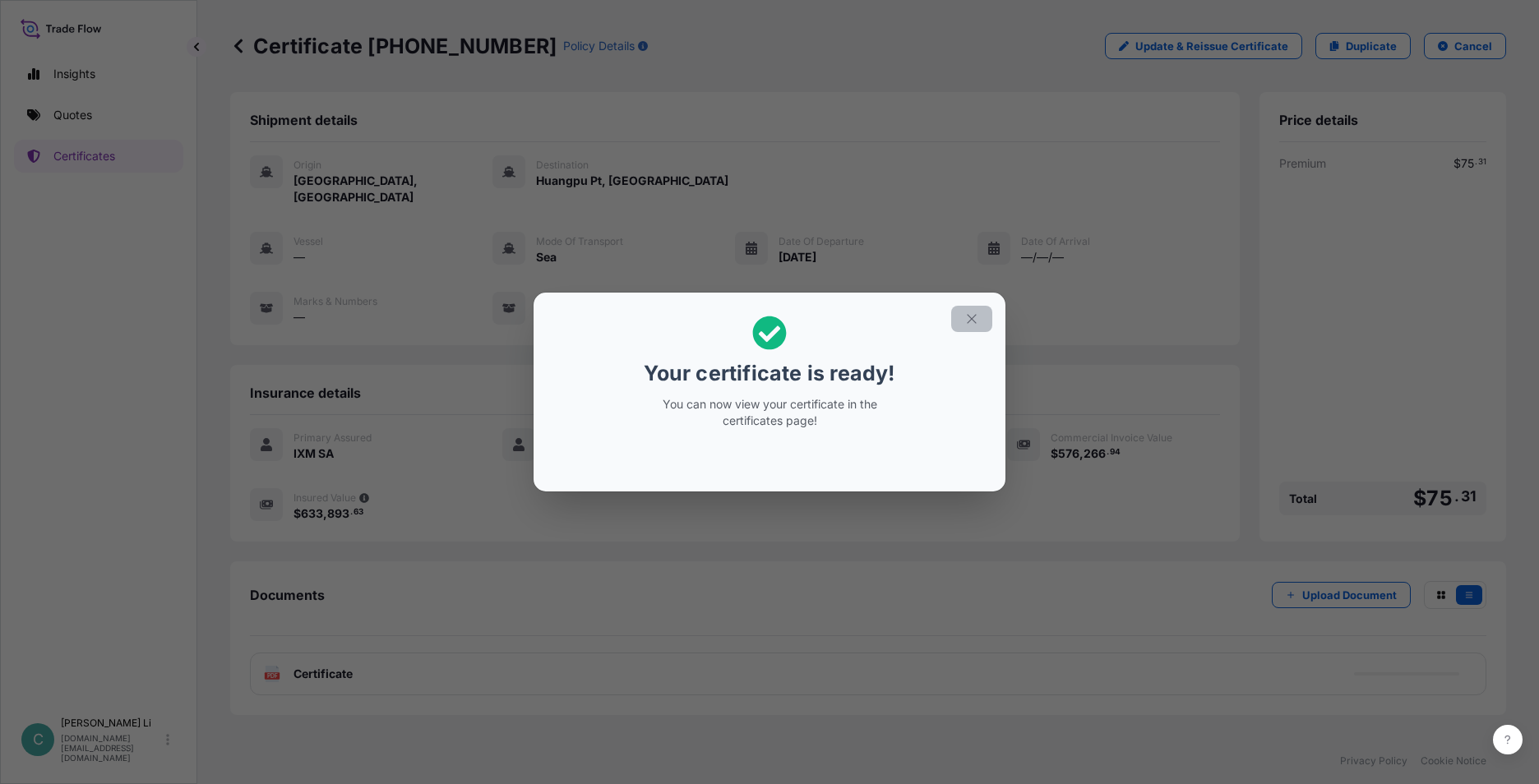
click at [975, 318] on icon "button" at bounding box center [971, 319] width 15 height 15
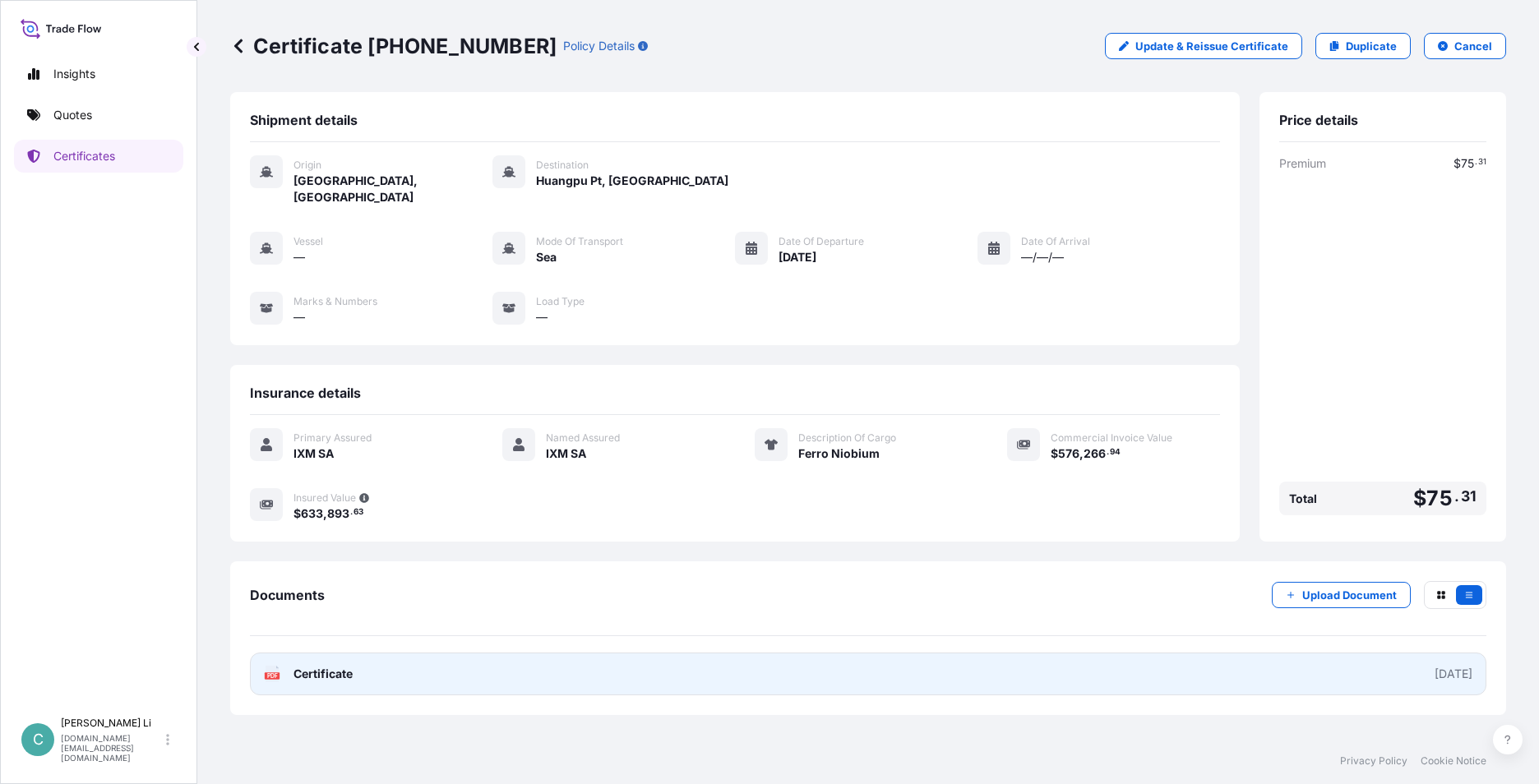
click at [350, 666] on link "PDF Certificate [DATE]" at bounding box center [869, 674] width 1237 height 43
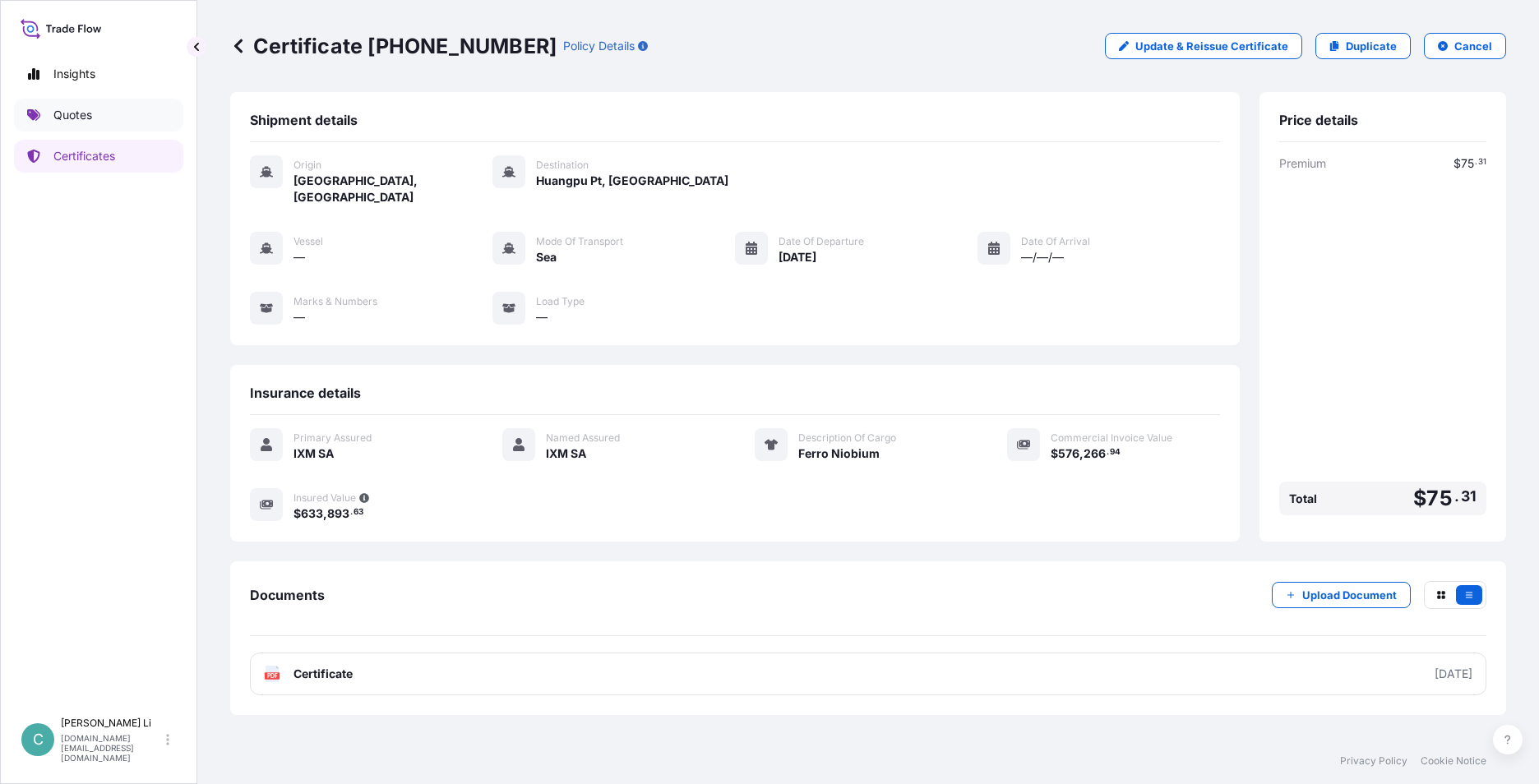
click at [66, 108] on p "Quotes" at bounding box center [73, 116] width 38 height 16
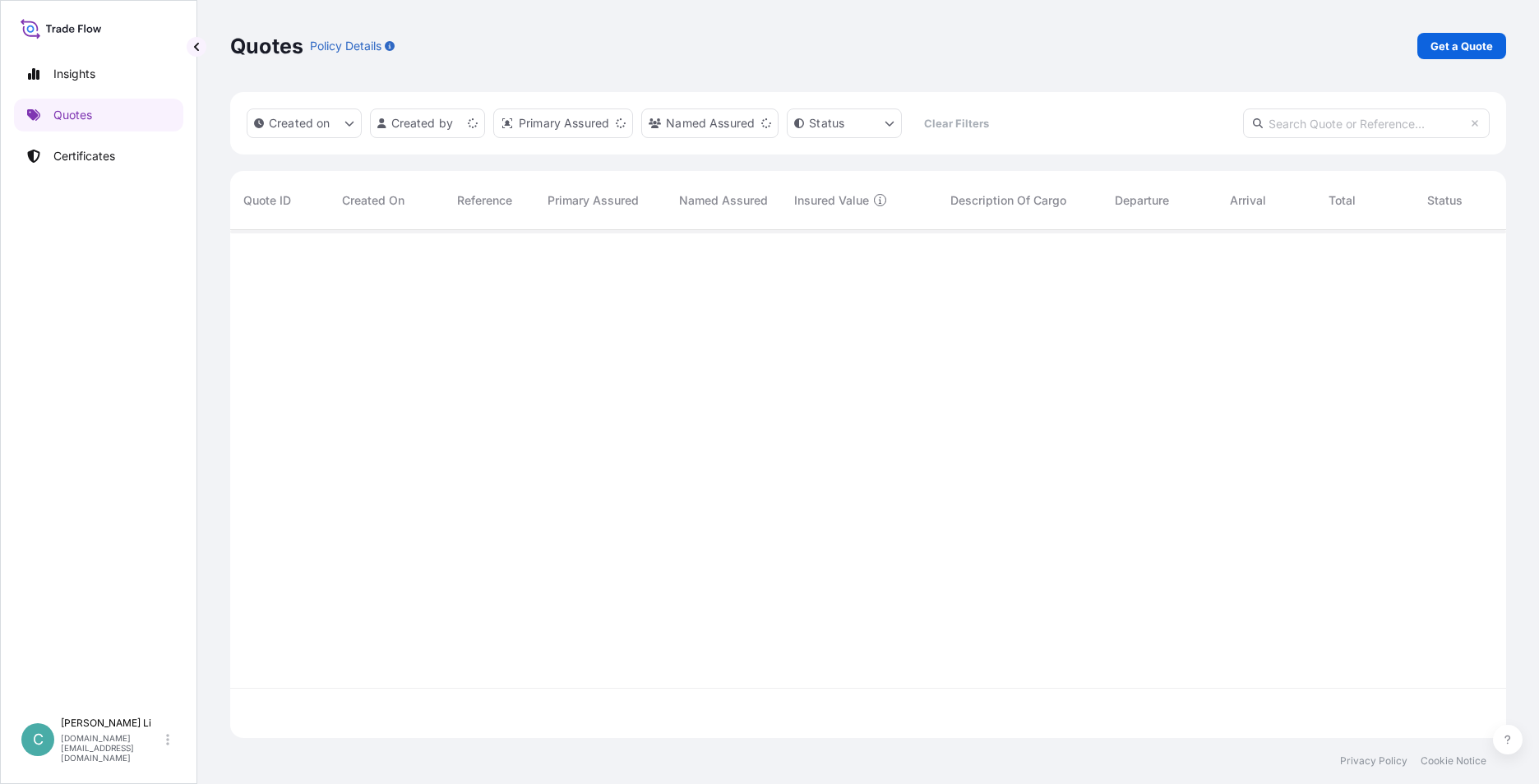
scroll to position [505, 1263]
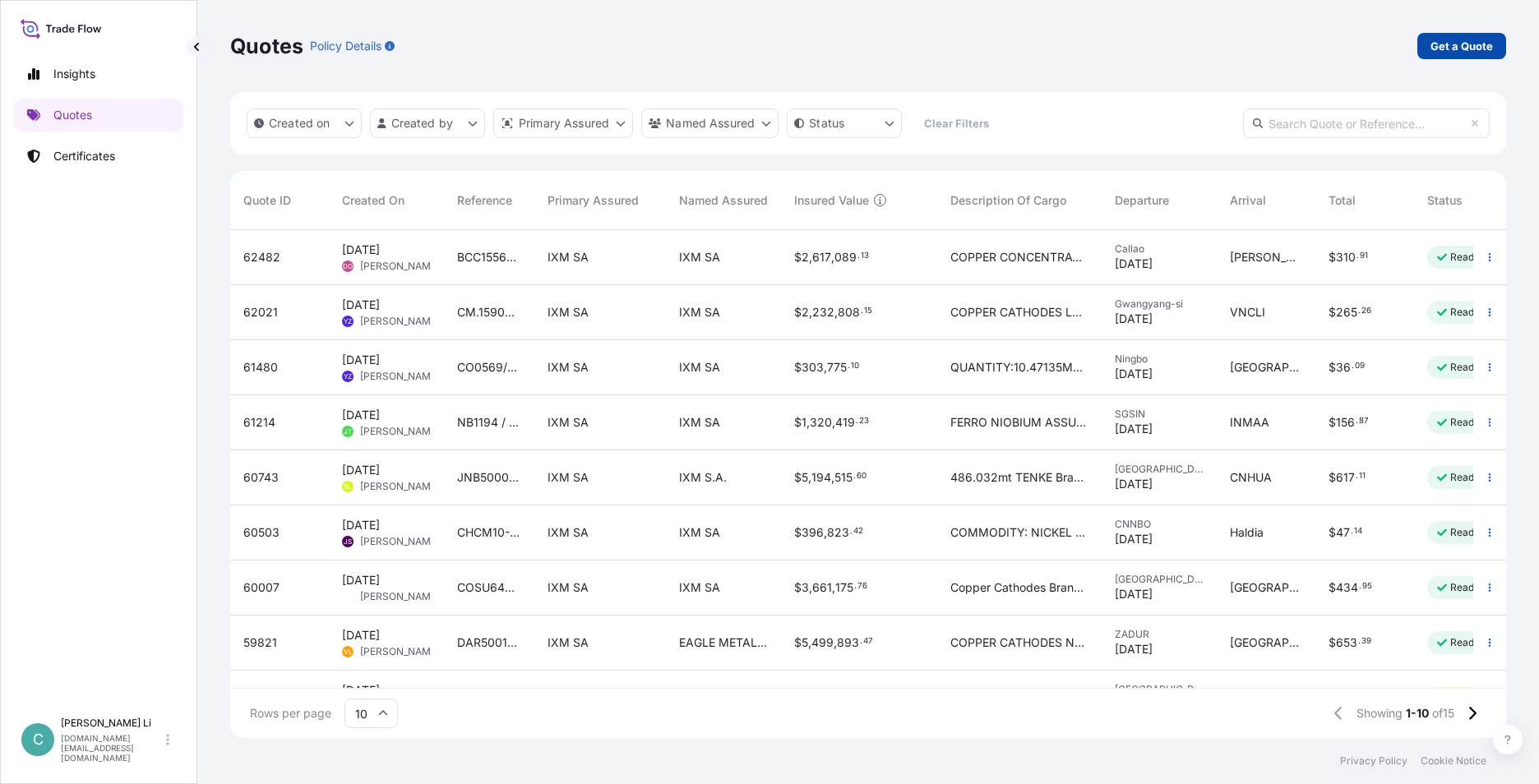
click at [1464, 47] on p "Get a Quote" at bounding box center [1462, 46] width 63 height 16
select select "Sea"
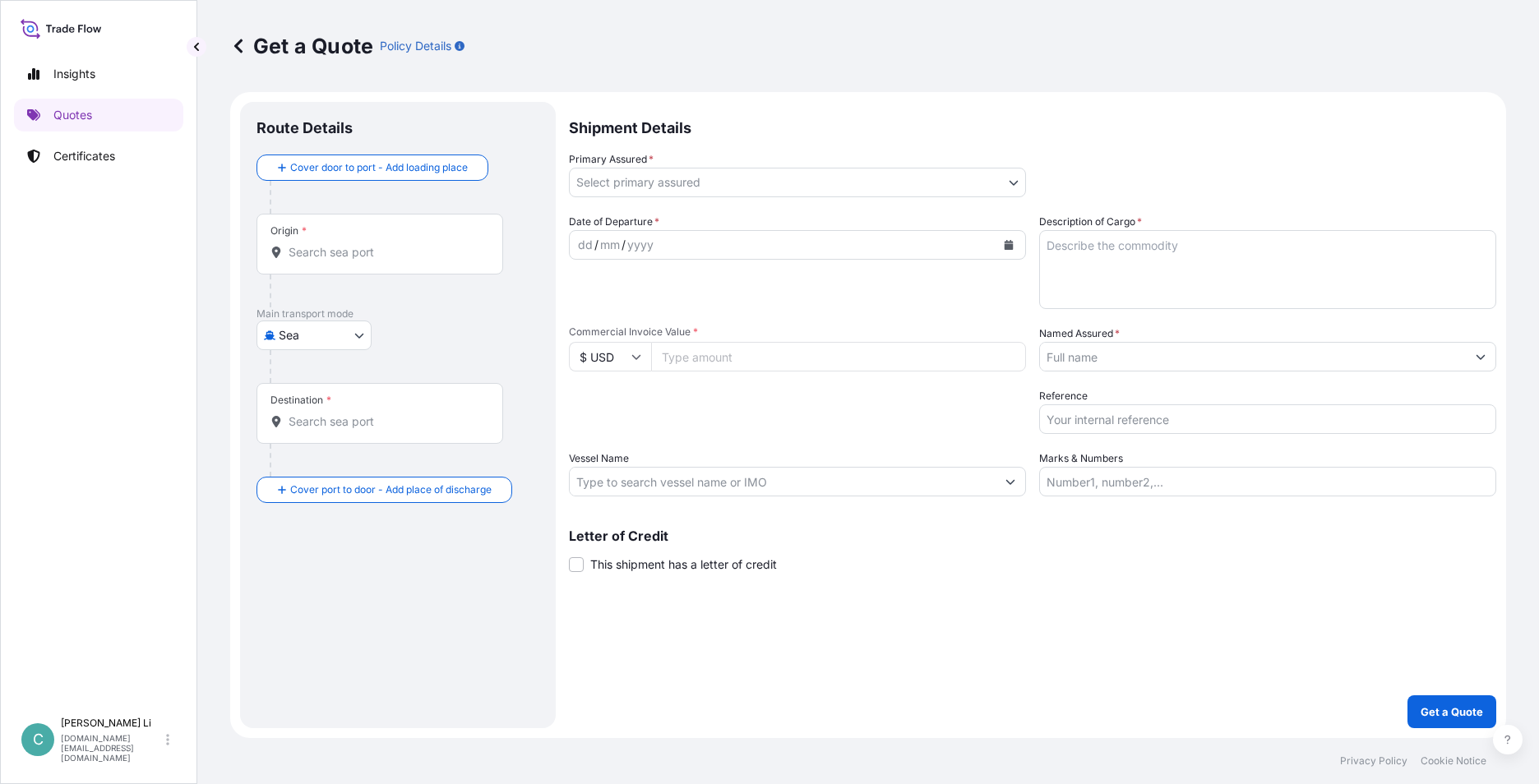
click at [451, 269] on div "Origin *" at bounding box center [379, 244] width 246 height 61
click at [451, 261] on input "Origin *" at bounding box center [385, 252] width 194 height 16
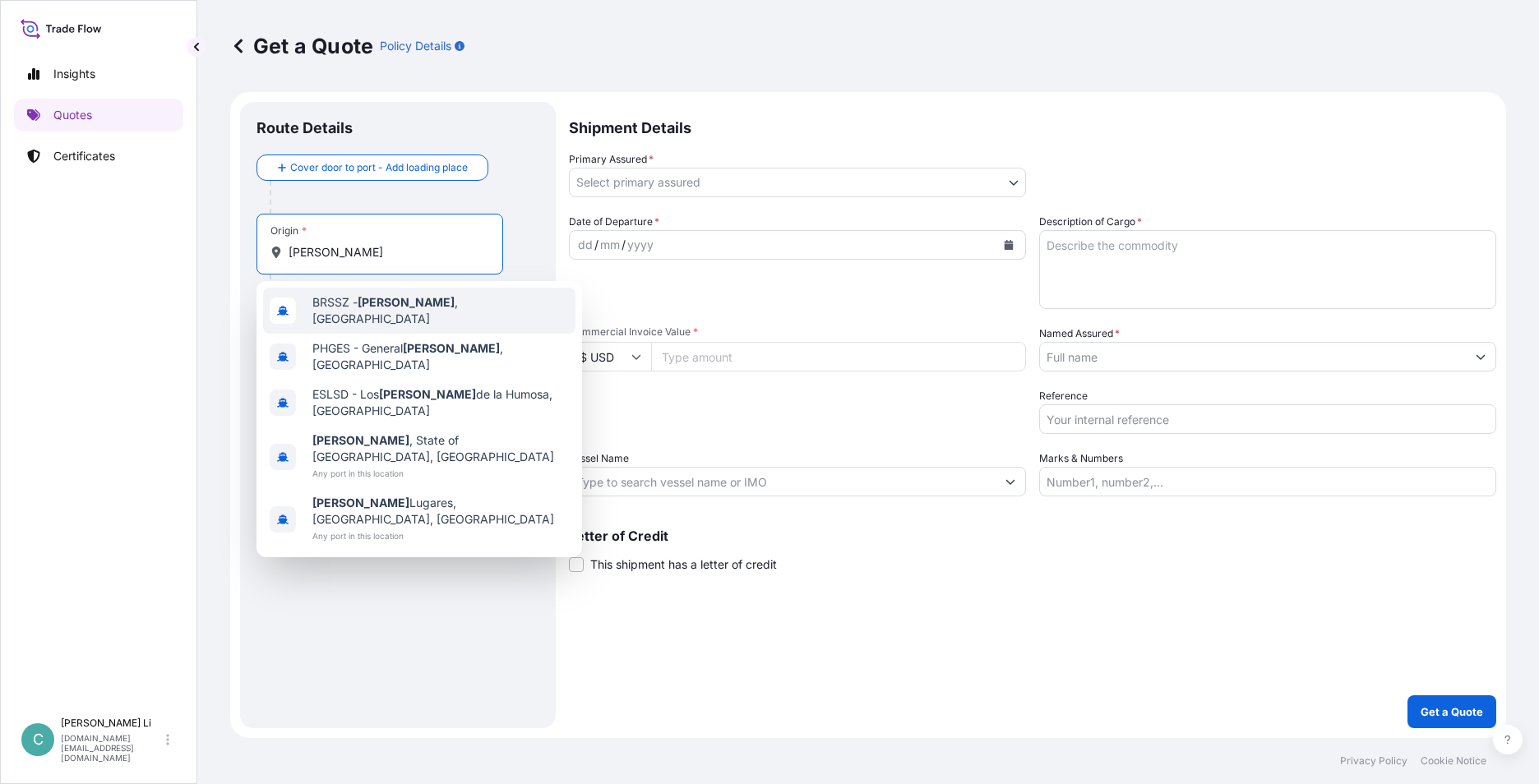
click at [366, 324] on div "[PERSON_NAME][GEOGRAPHIC_DATA] , [GEOGRAPHIC_DATA]" at bounding box center [419, 310] width 313 height 46
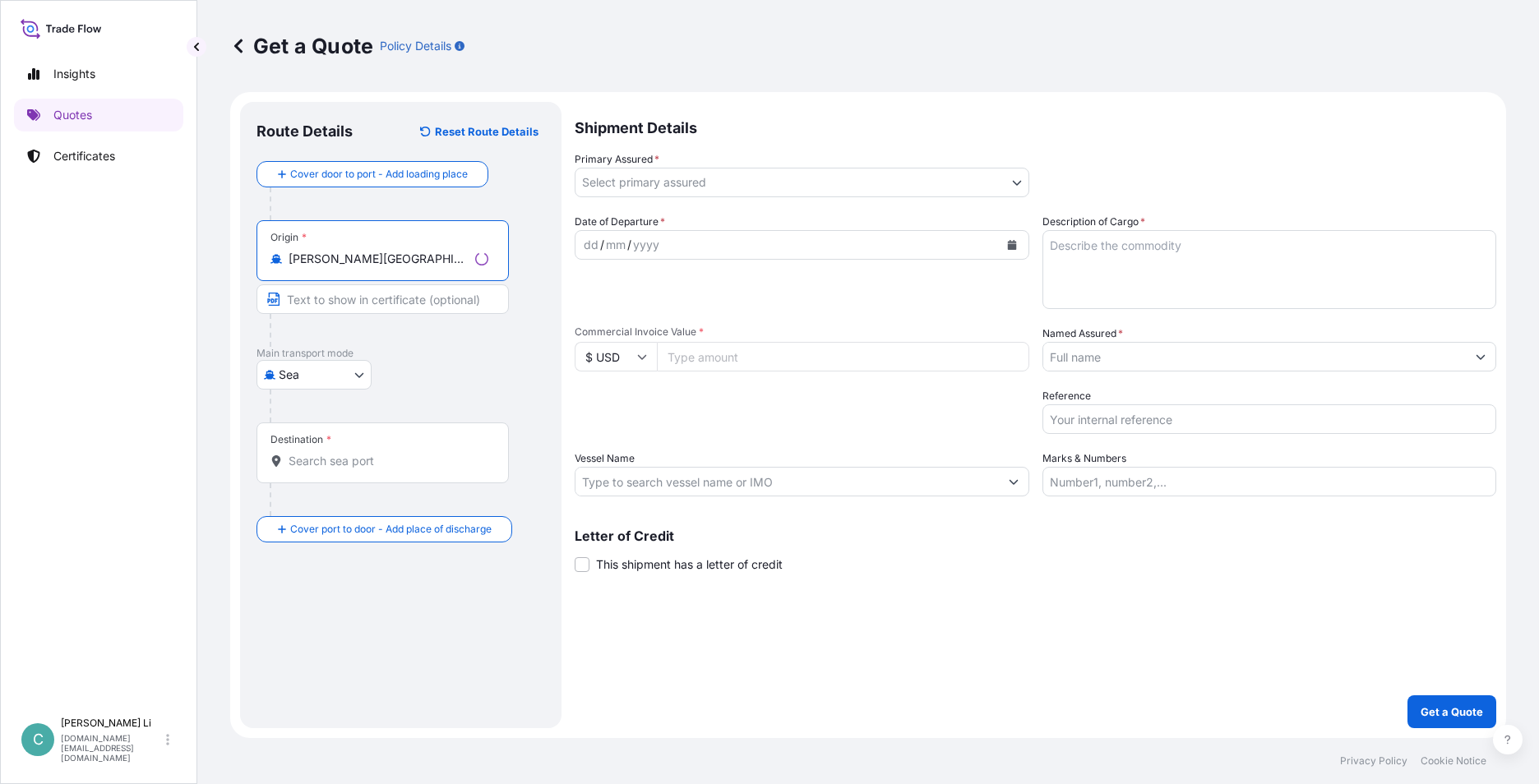
type input "[PERSON_NAME][GEOGRAPHIC_DATA], [GEOGRAPHIC_DATA]"
click at [343, 463] on input "Destination *" at bounding box center [388, 461] width 200 height 16
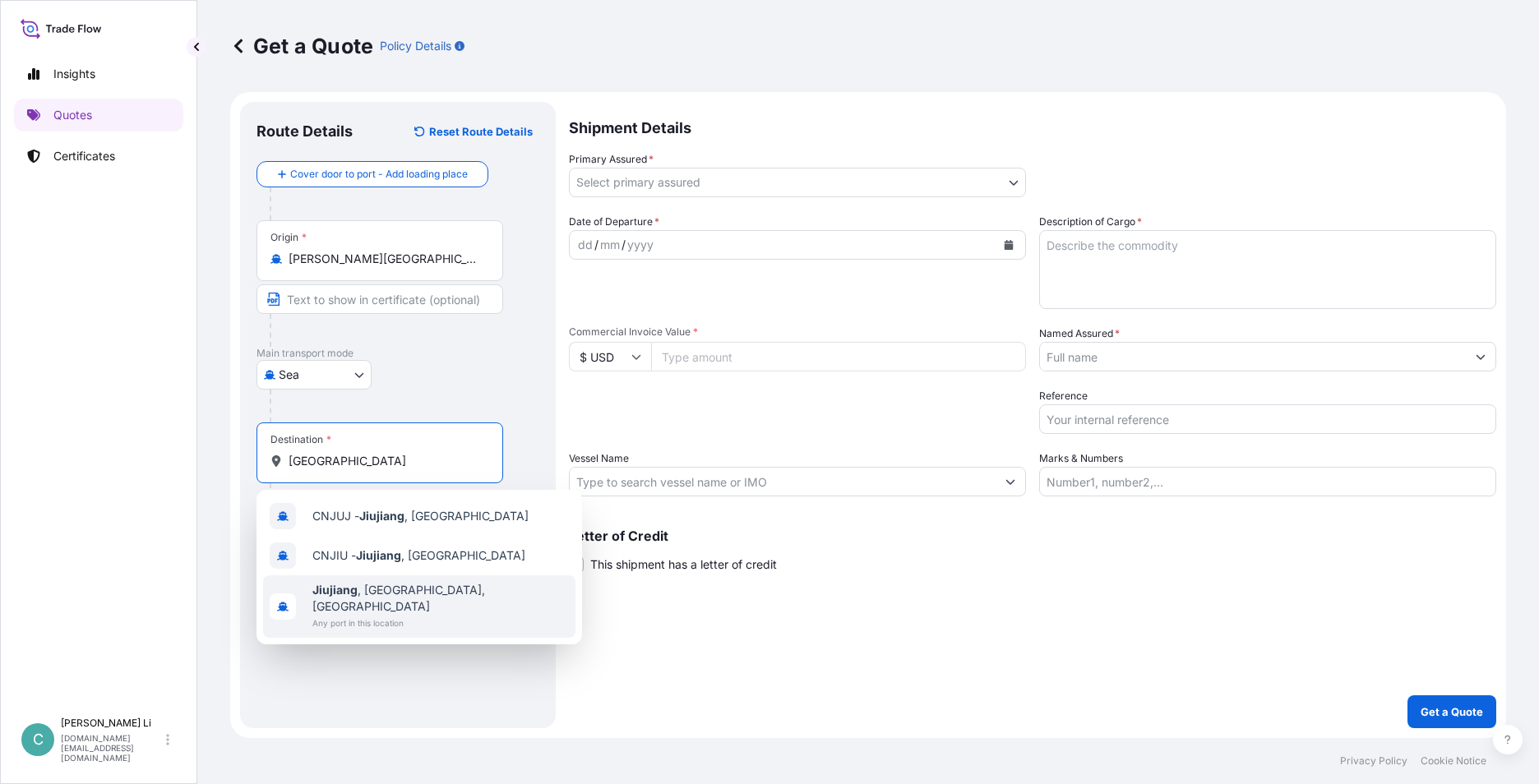
click at [428, 615] on span "Any port in this location" at bounding box center [441, 623] width 256 height 16
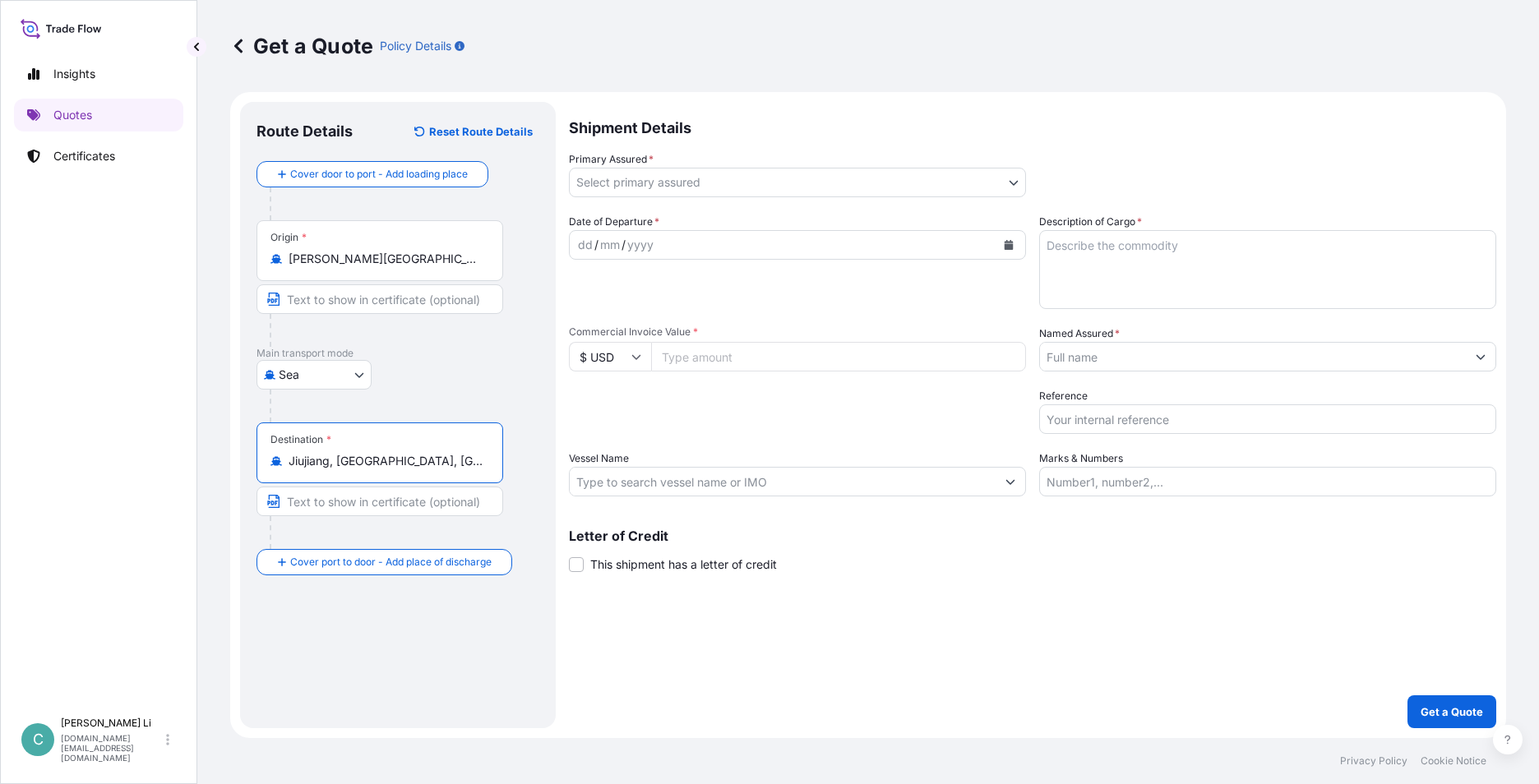
type input "Jiujiang, [GEOGRAPHIC_DATA], [GEOGRAPHIC_DATA]"
click at [734, 187] on body "1 option available. 0 options available. 1 option available. 0 options availabl…" at bounding box center [770, 392] width 1539 height 784
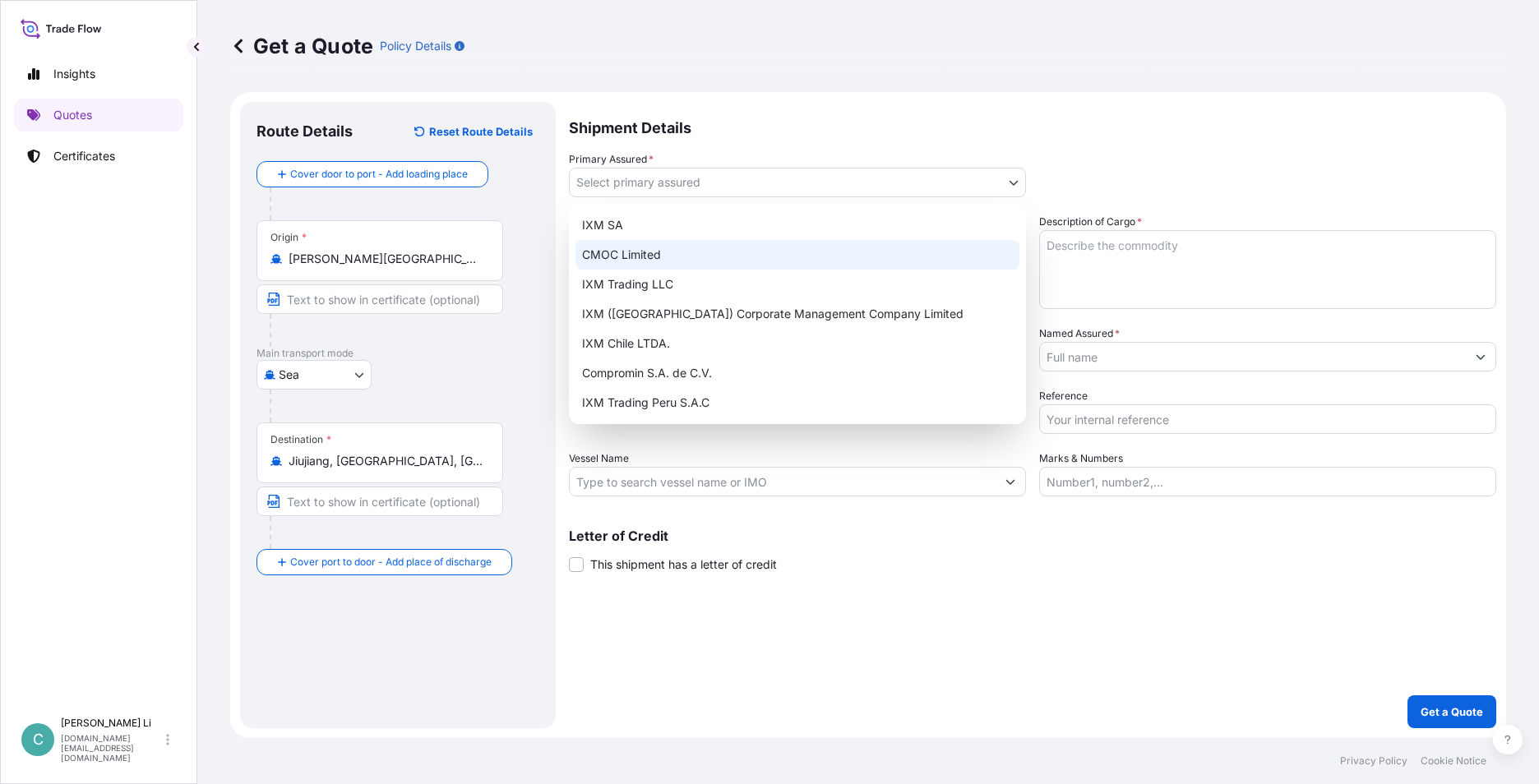
click at [622, 241] on div "CMOC Limited" at bounding box center [798, 255] width 444 height 30
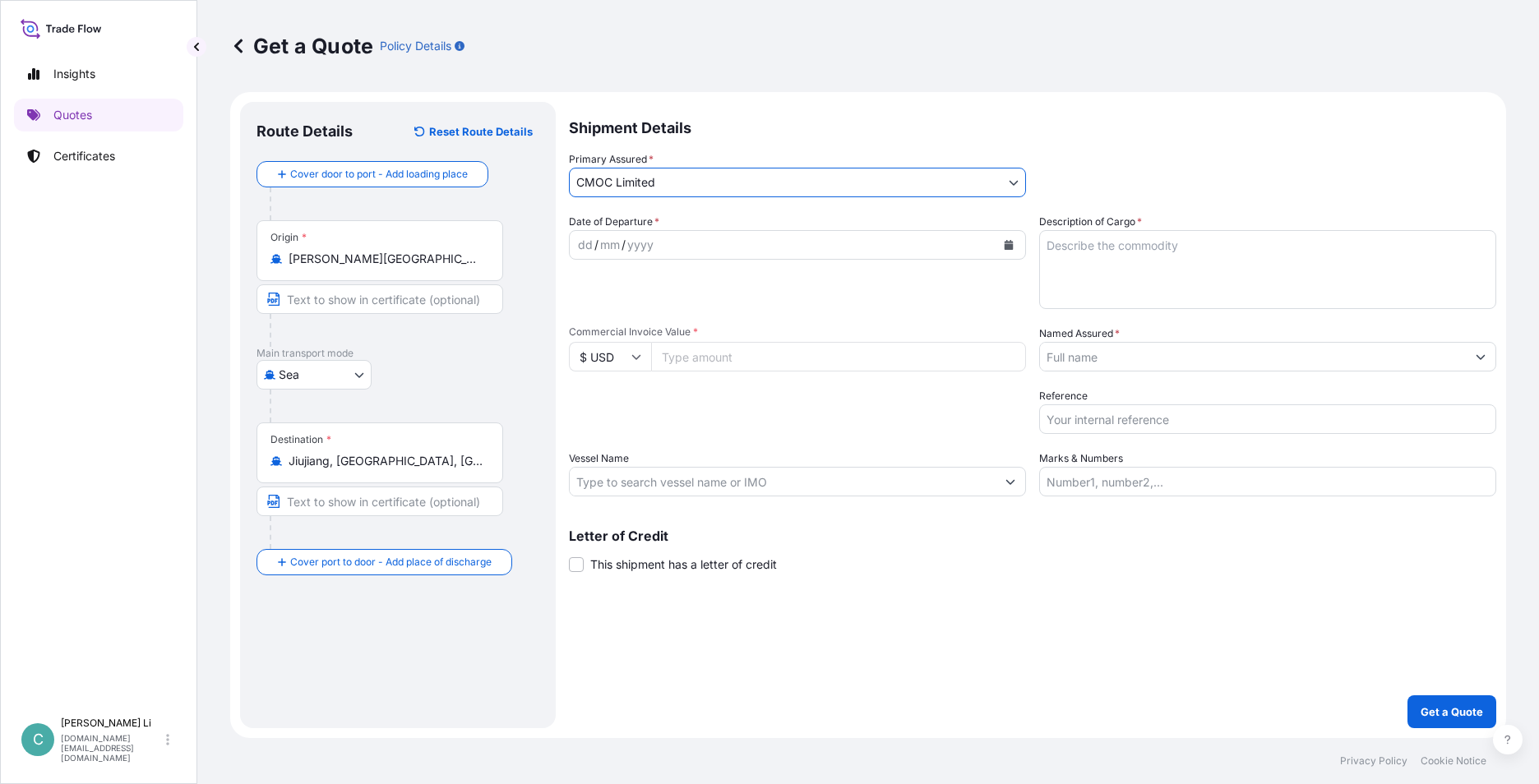
click at [655, 188] on body "0 options available. 3 options available. Insights Quotes Certificates C [PERSO…" at bounding box center [770, 392] width 1539 height 784
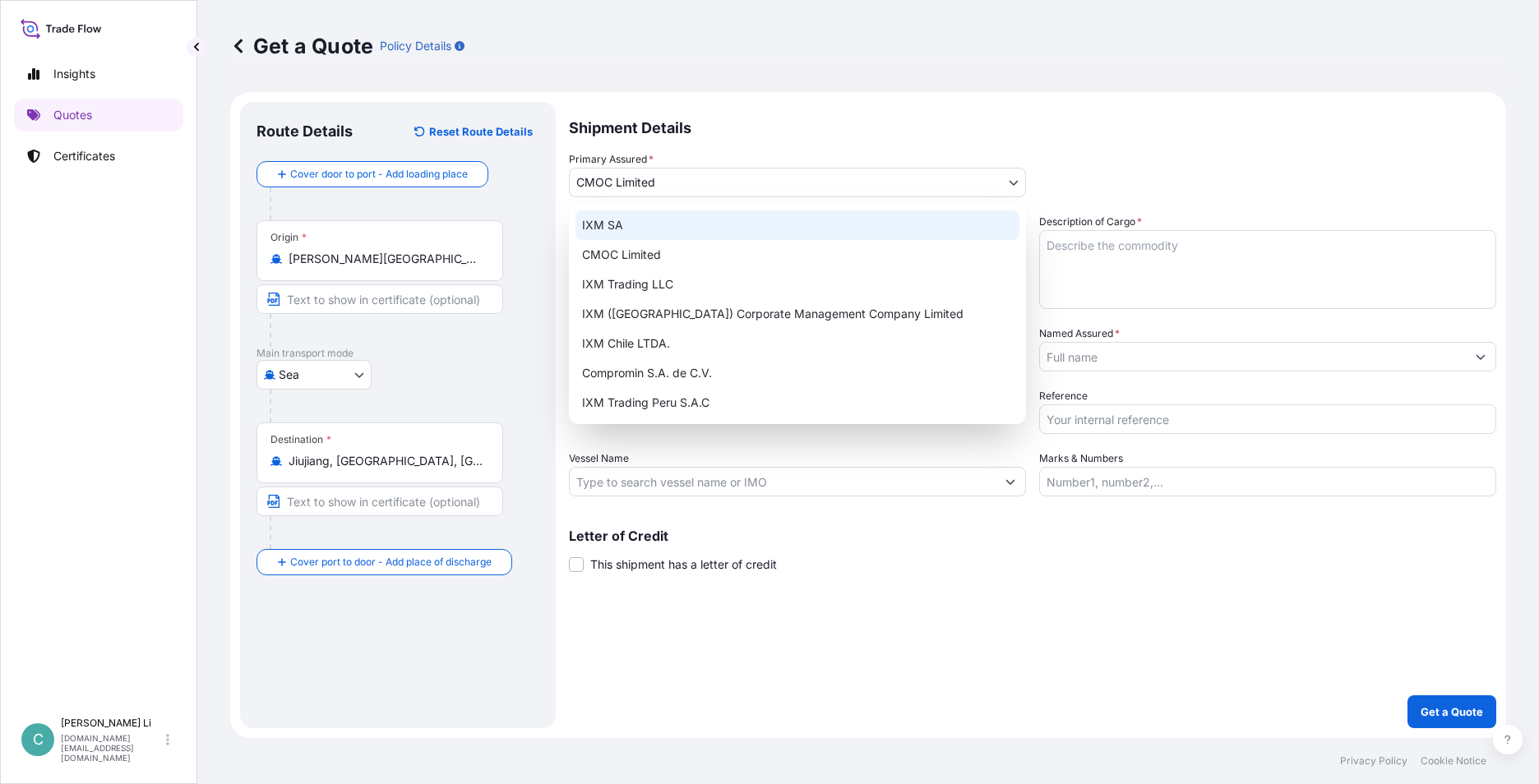
click at [643, 226] on div "IXM SA" at bounding box center [798, 225] width 444 height 30
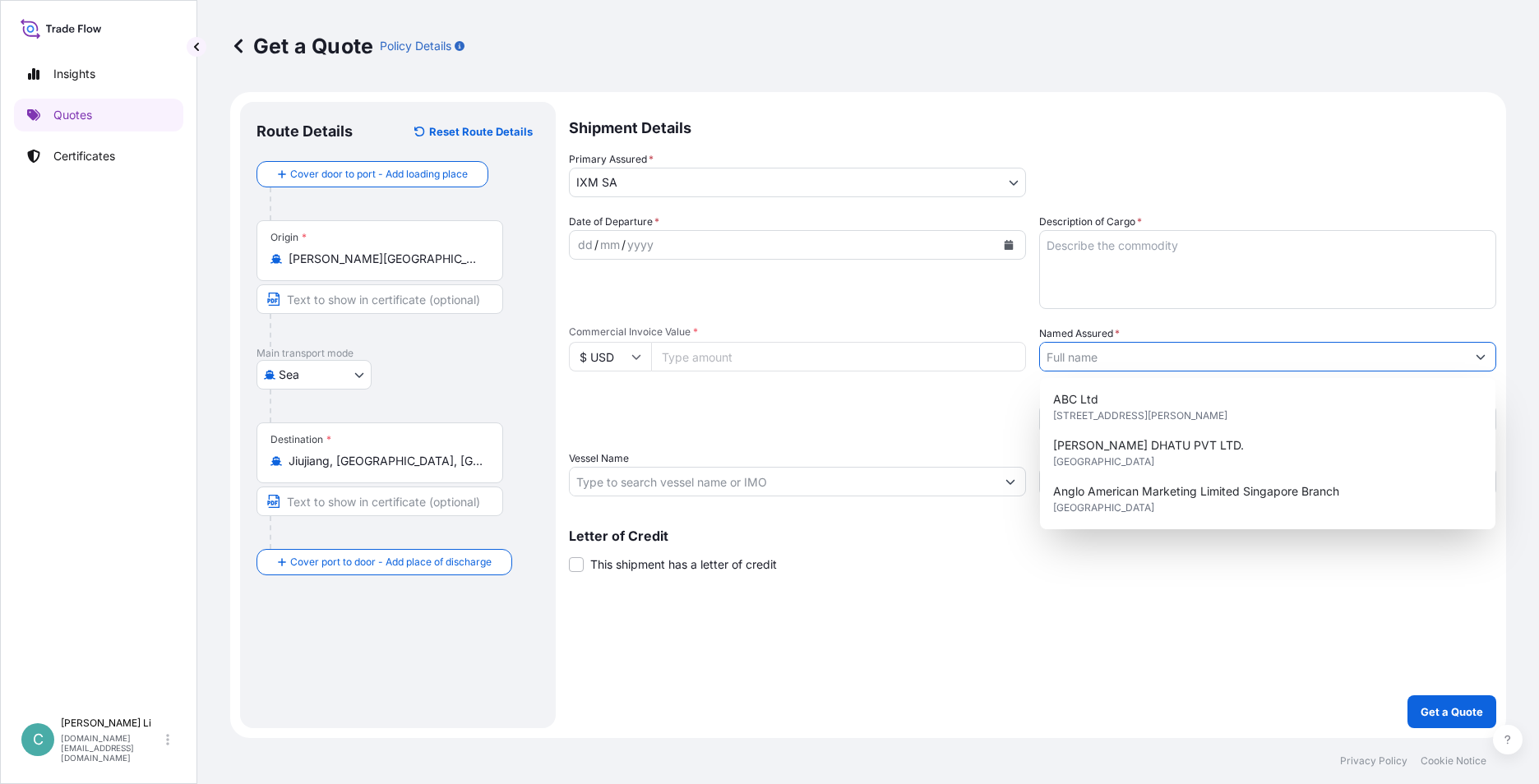
click at [1166, 364] on input "Named Assured *" at bounding box center [1253, 357] width 426 height 30
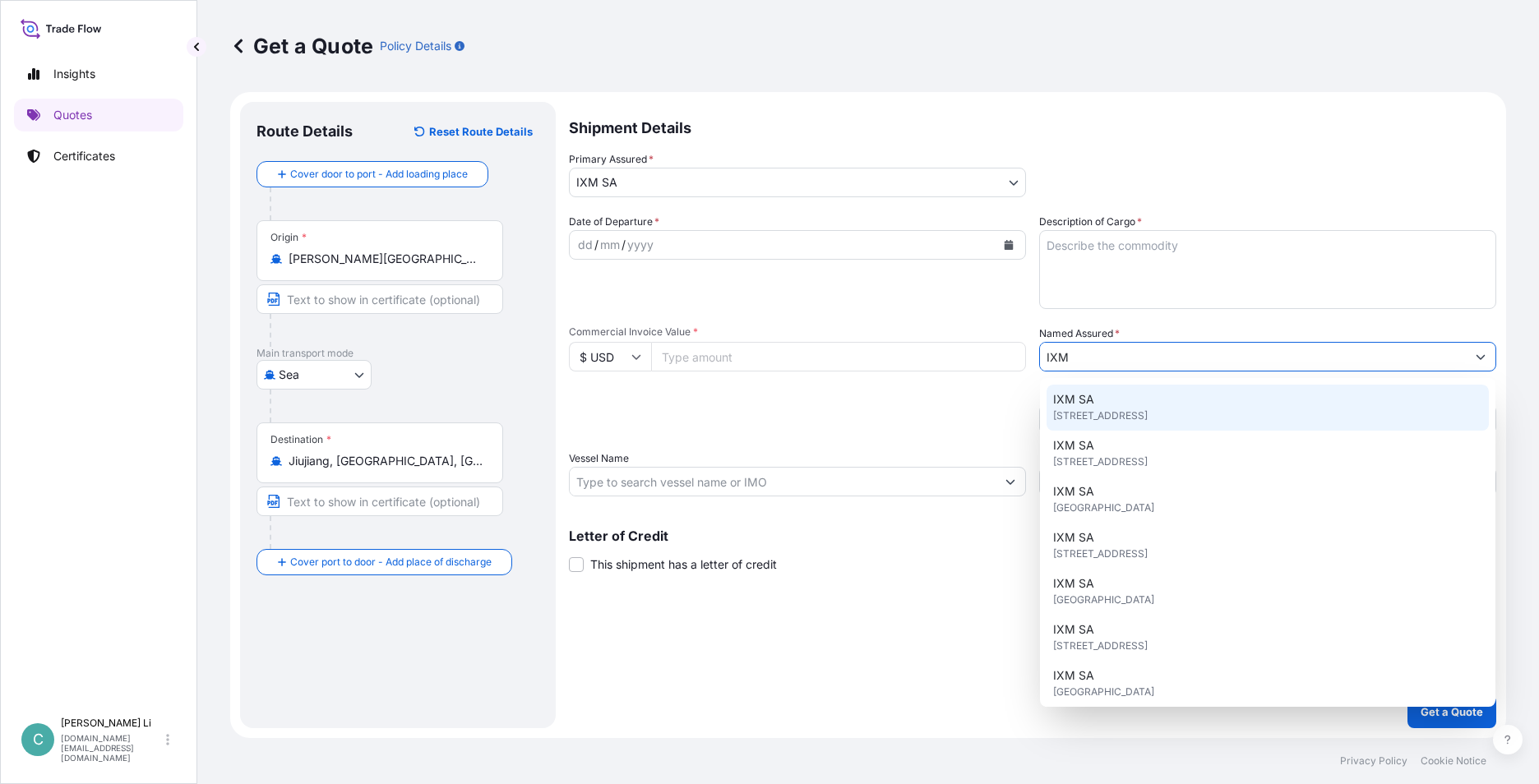
click at [1112, 405] on div "IXM SA [STREET_ADDRESS]" at bounding box center [1268, 407] width 442 height 46
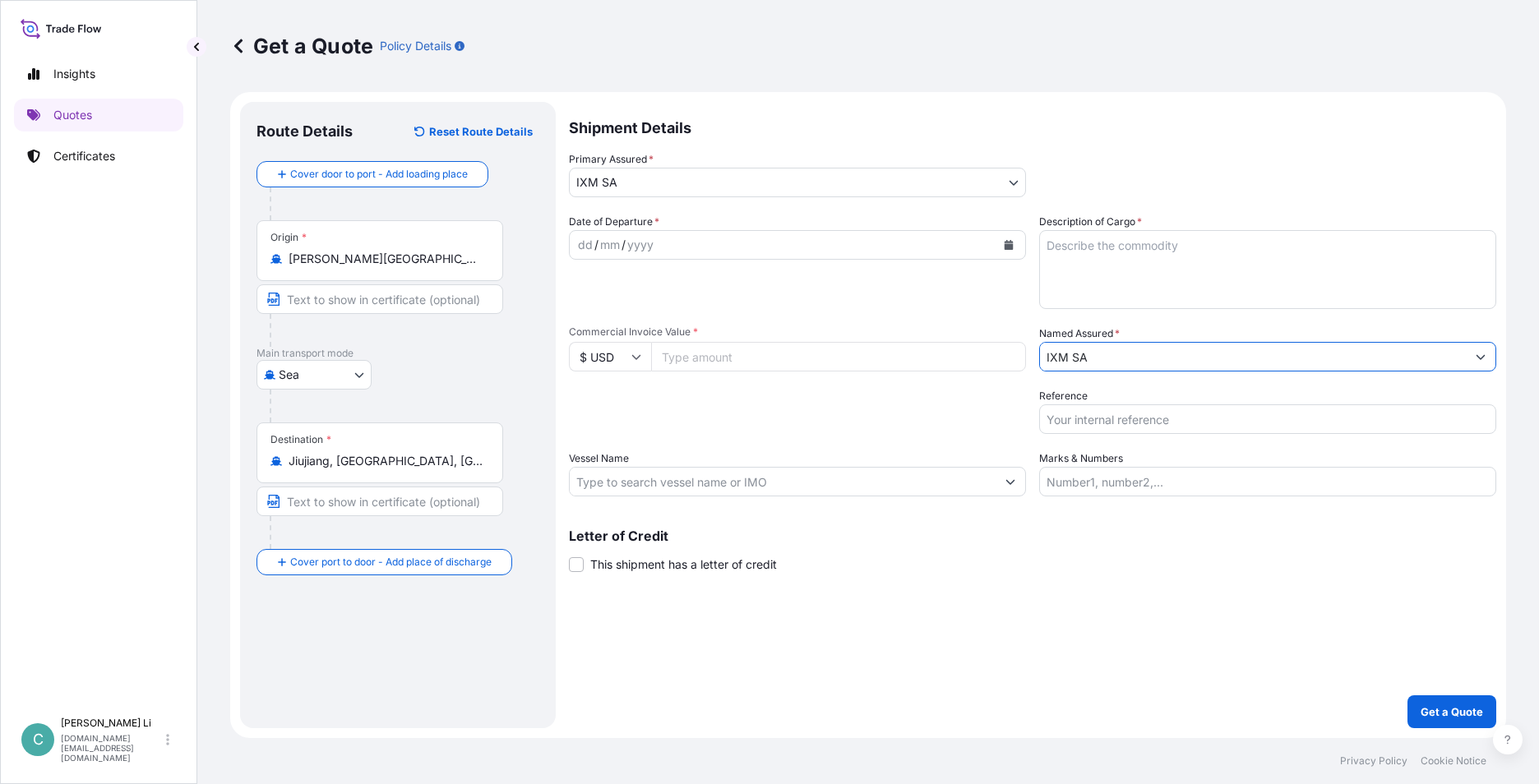
type input "IXM SA"
click at [1139, 299] on textarea "Description of Cargo *" at bounding box center [1268, 269] width 458 height 79
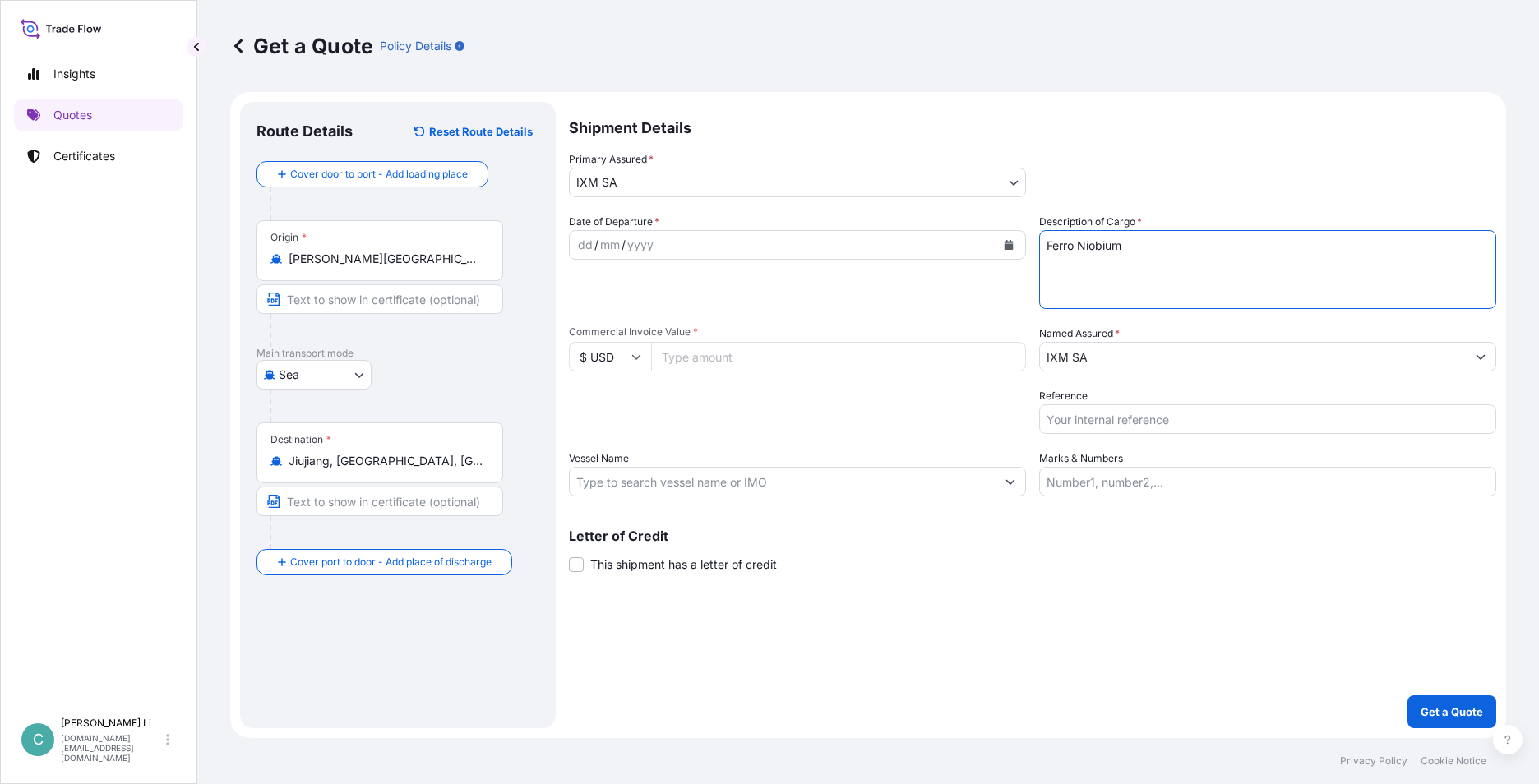
type textarea "Ferro Niobium"
click at [663, 247] on div "dd / mm / yyyy" at bounding box center [782, 245] width 426 height 30
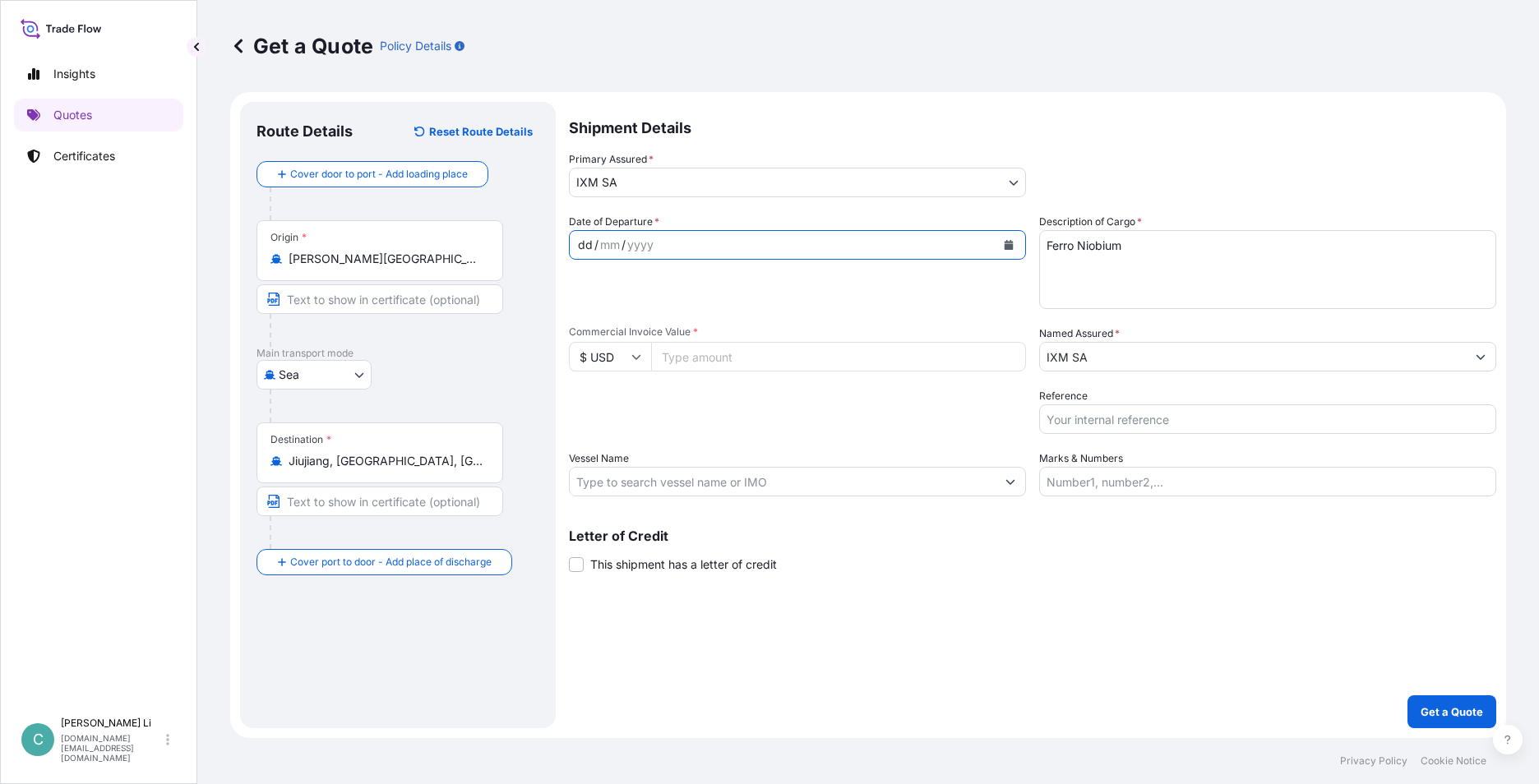
click at [1009, 240] on icon "Calendar" at bounding box center [1009, 245] width 10 height 10
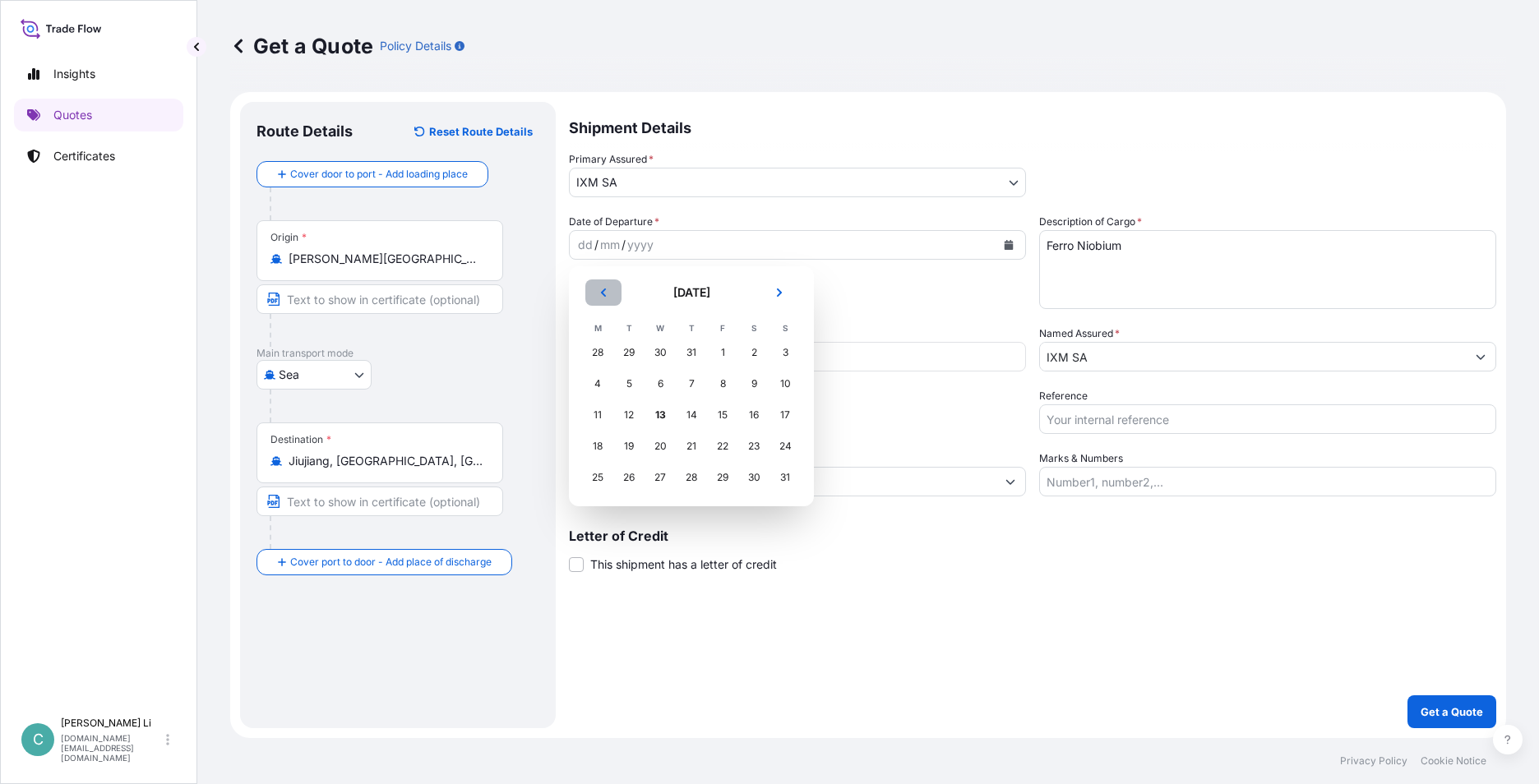
click at [610, 294] on button "Previous" at bounding box center [604, 292] width 36 height 26
click at [686, 410] on div "17" at bounding box center [691, 415] width 30 height 30
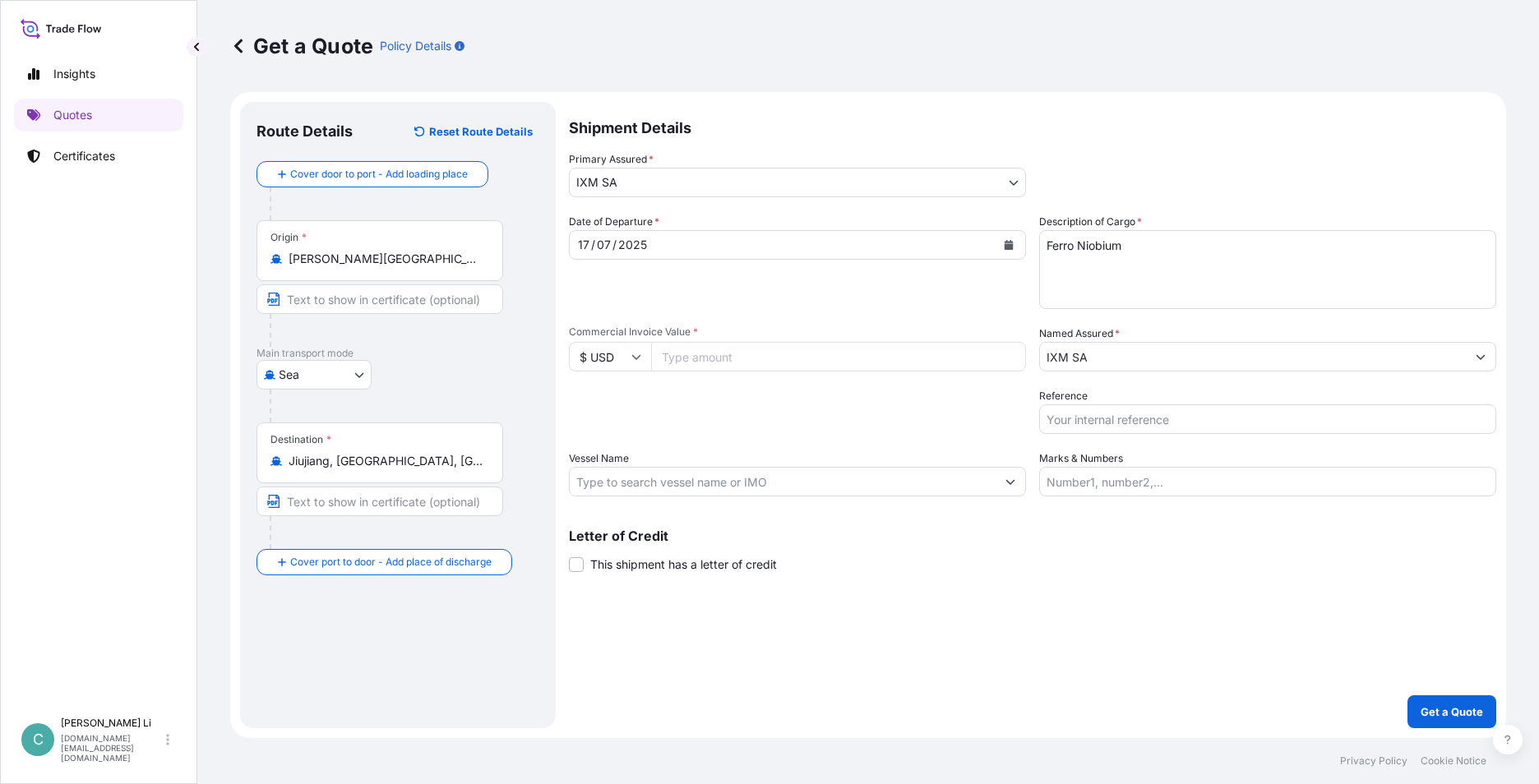
click at [765, 360] on input "Commercial Invoice Value *" at bounding box center [839, 357] width 375 height 30
paste input "1154470.32"
type input "1154470.32"
click at [791, 390] on div "Packing Category Type to search a container mode Please select a primary mode o…" at bounding box center [798, 411] width 458 height 46
click at [1451, 729] on form "Route Details Reset Route Details Cover door to port - Add loading place Place …" at bounding box center [868, 415] width 1276 height 647
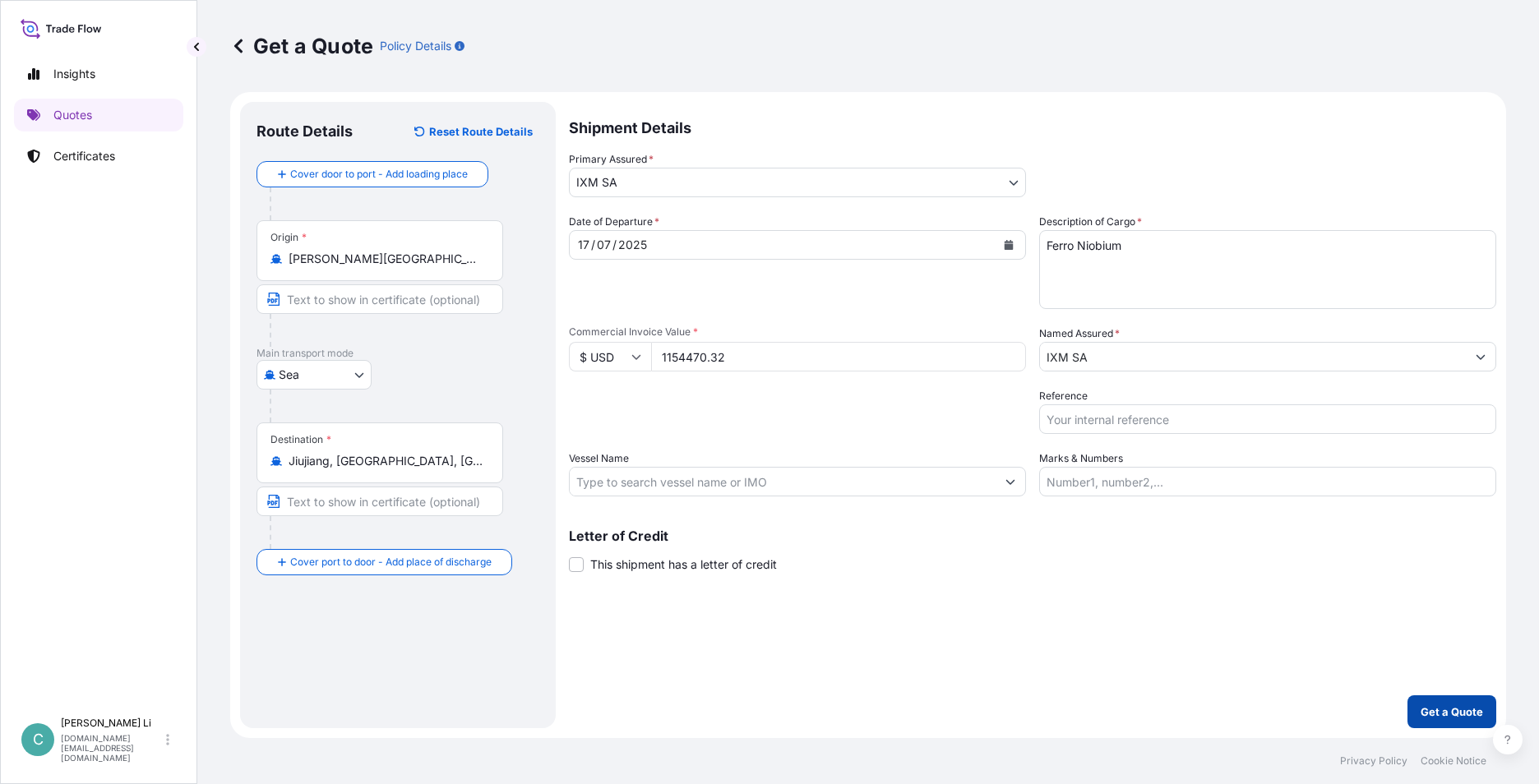
click at [1452, 718] on p "Get a Quote" at bounding box center [1452, 712] width 63 height 16
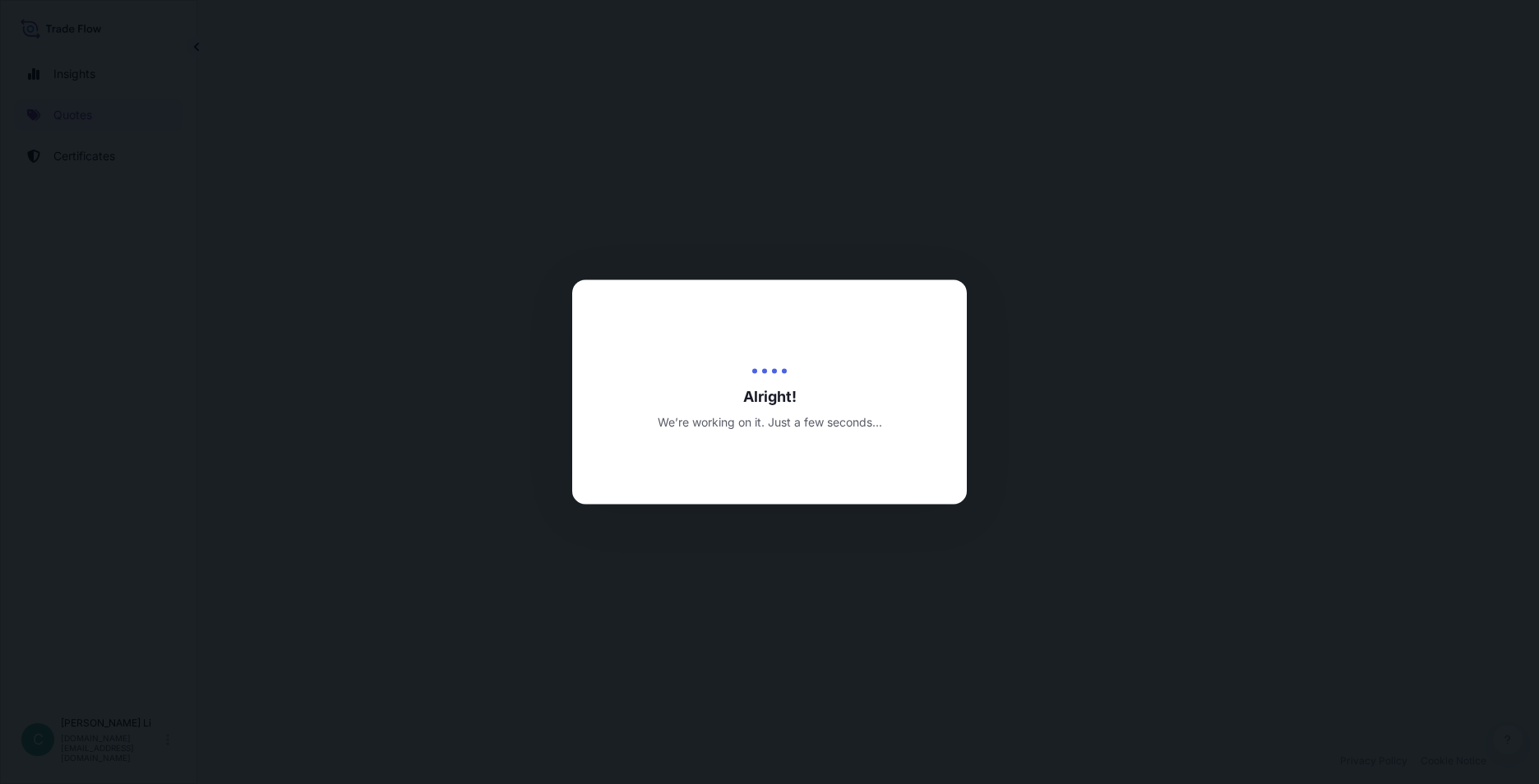
select select "Sea"
select select "31846"
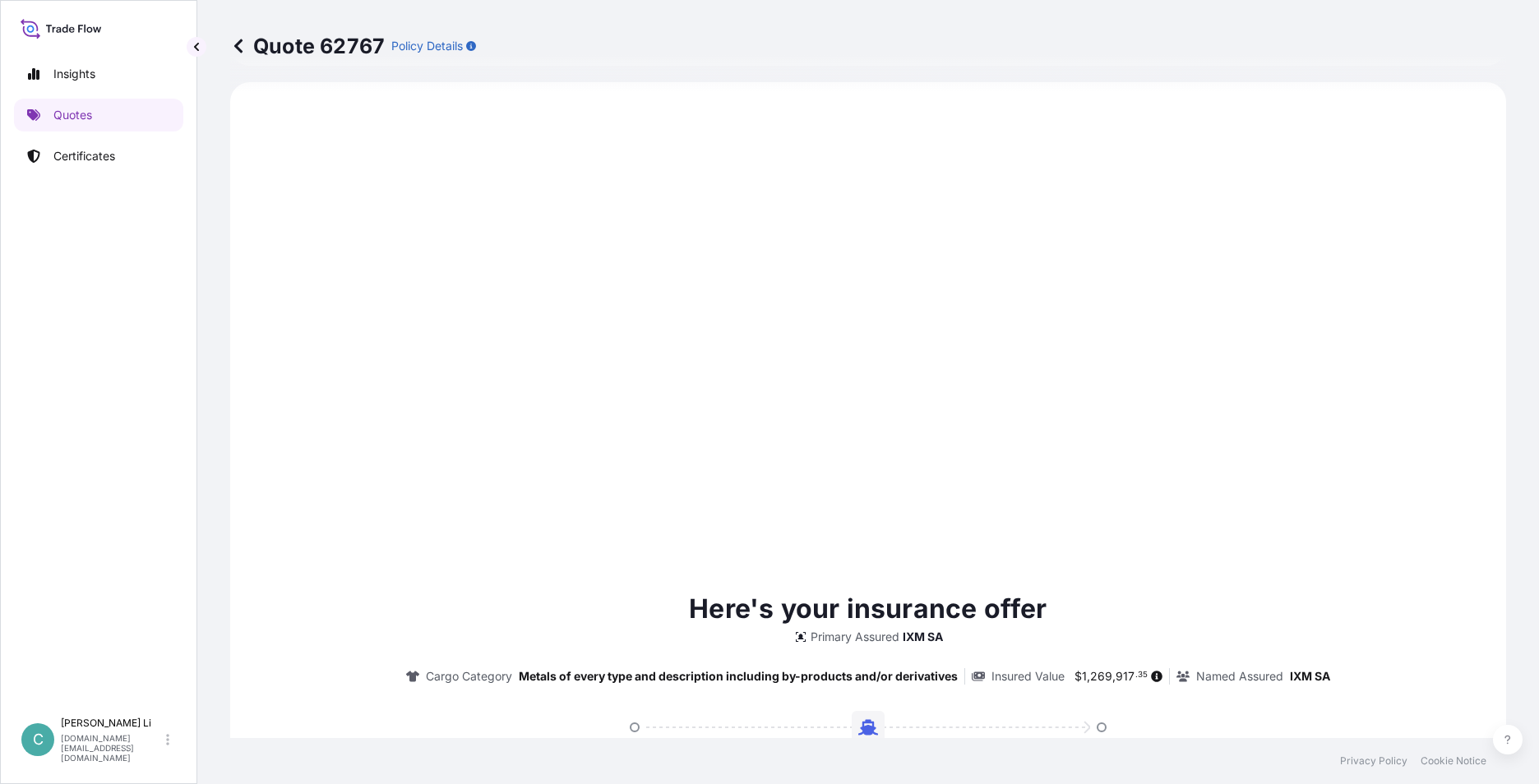
scroll to position [1691, 0]
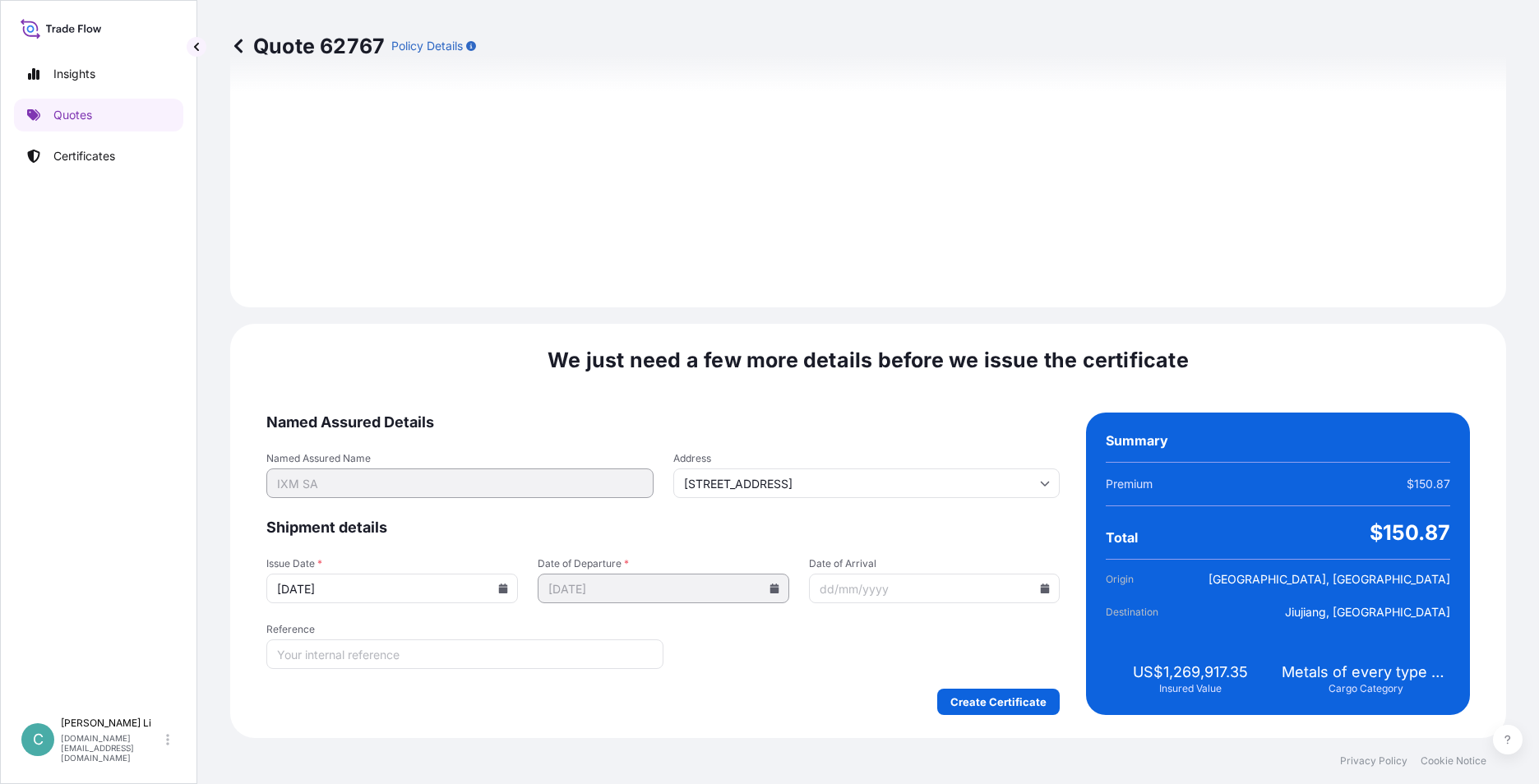
click at [500, 591] on icon at bounding box center [504, 588] width 9 height 10
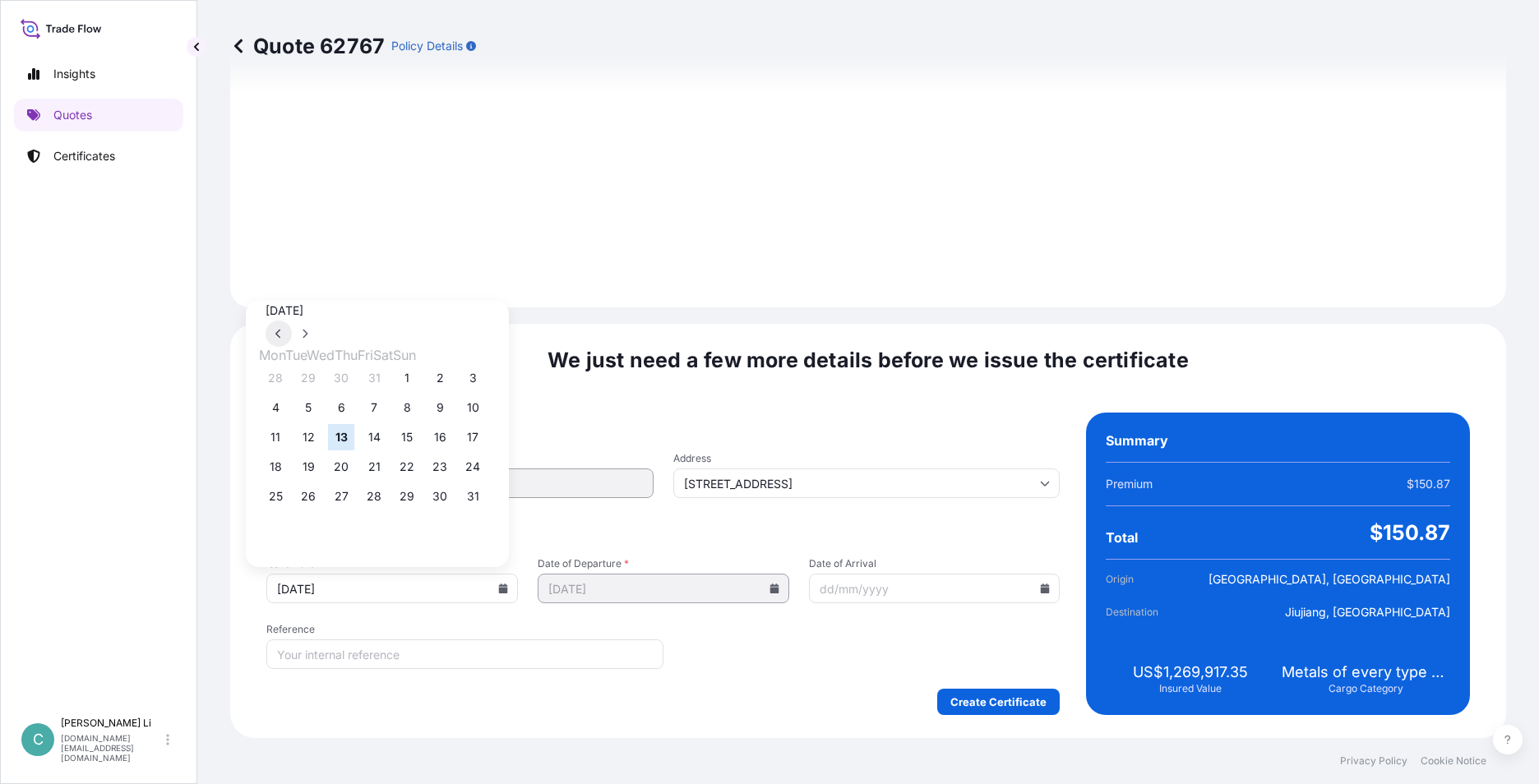
click at [292, 321] on button at bounding box center [278, 334] width 26 height 26
click at [384, 446] on button "17" at bounding box center [374, 437] width 26 height 26
type input "[DATE]"
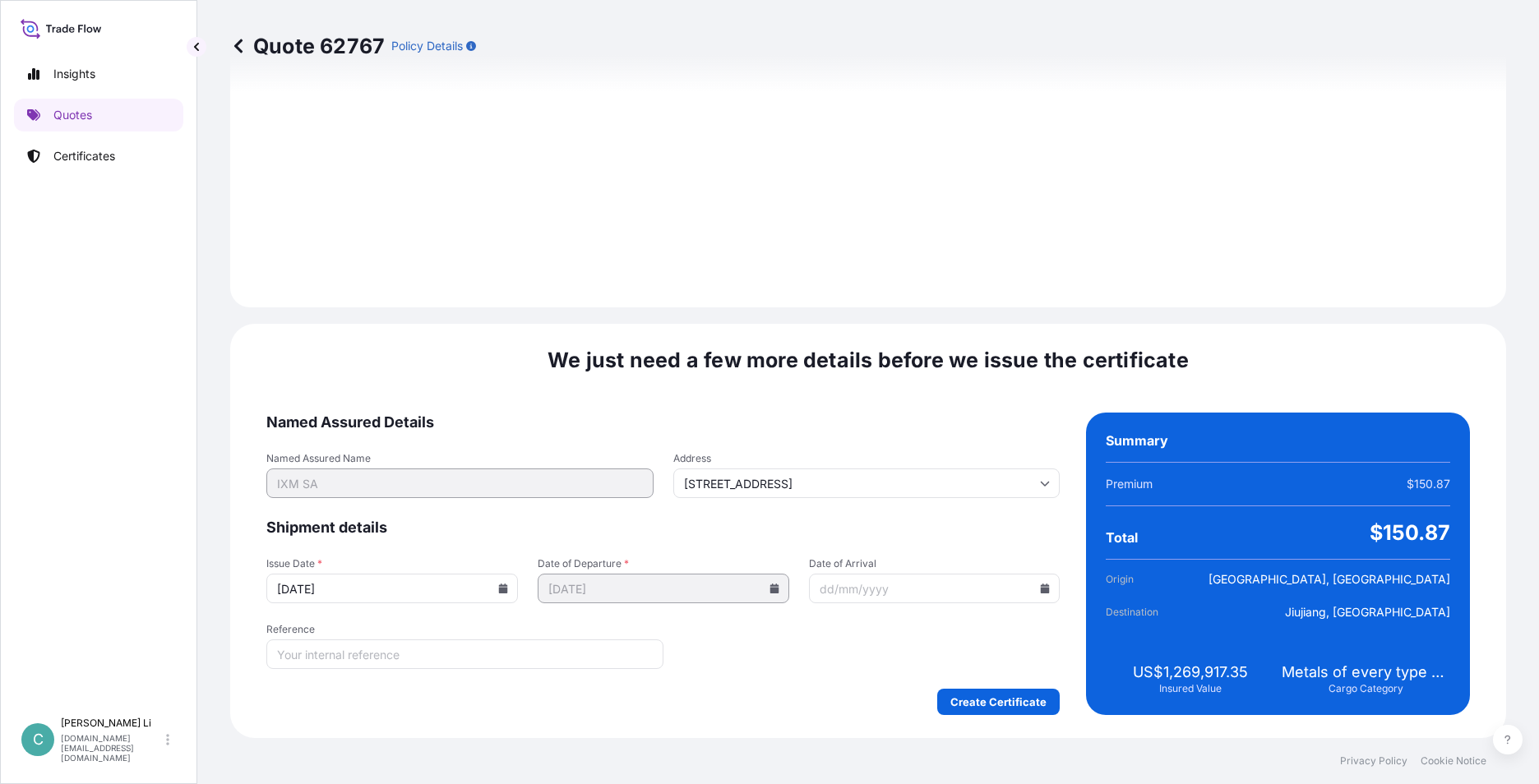
click at [1014, 719] on div "We just need a few more details before we issue the certificate Named Assured D…" at bounding box center [868, 531] width 1276 height 415
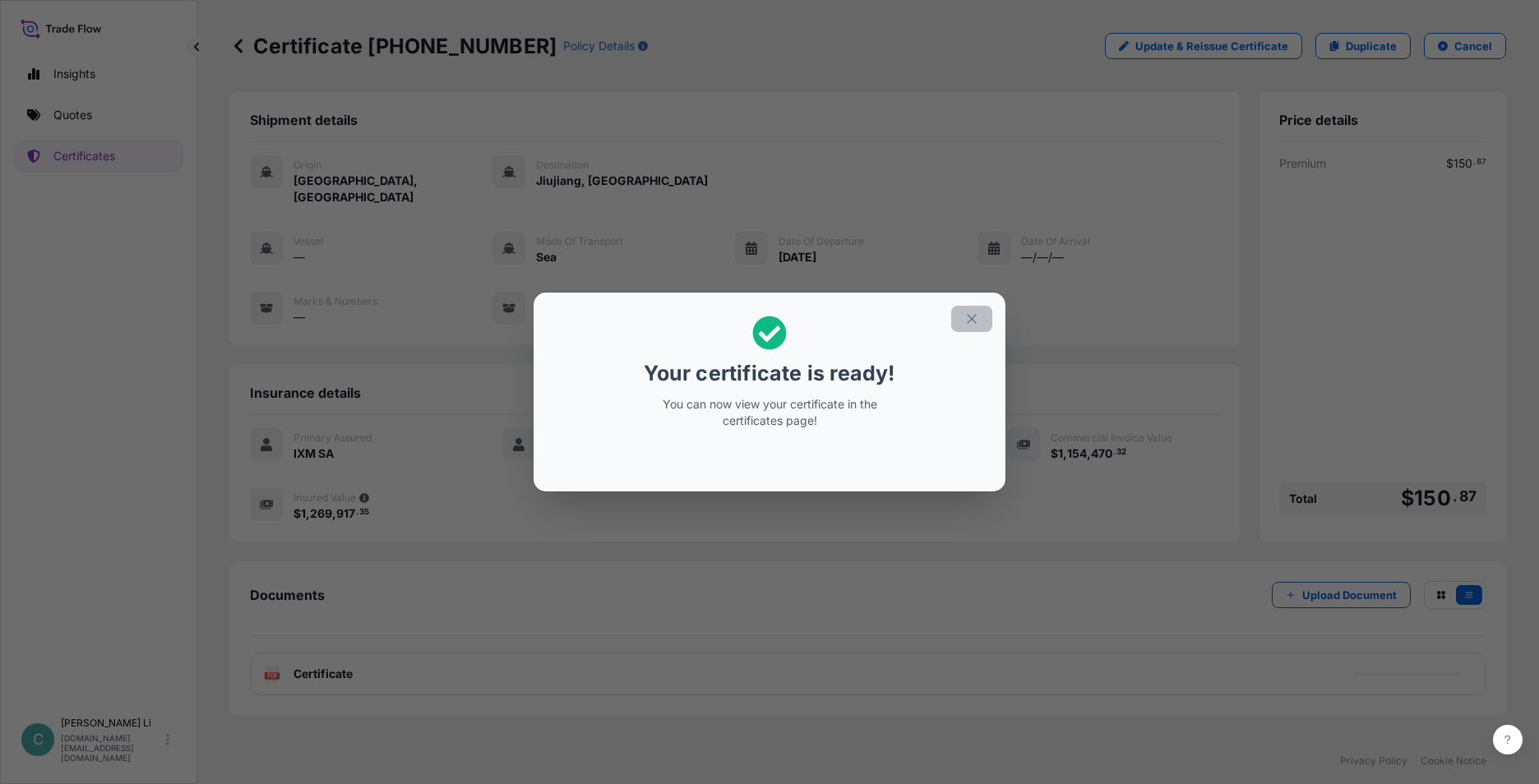
click at [978, 318] on icon "button" at bounding box center [971, 319] width 15 height 15
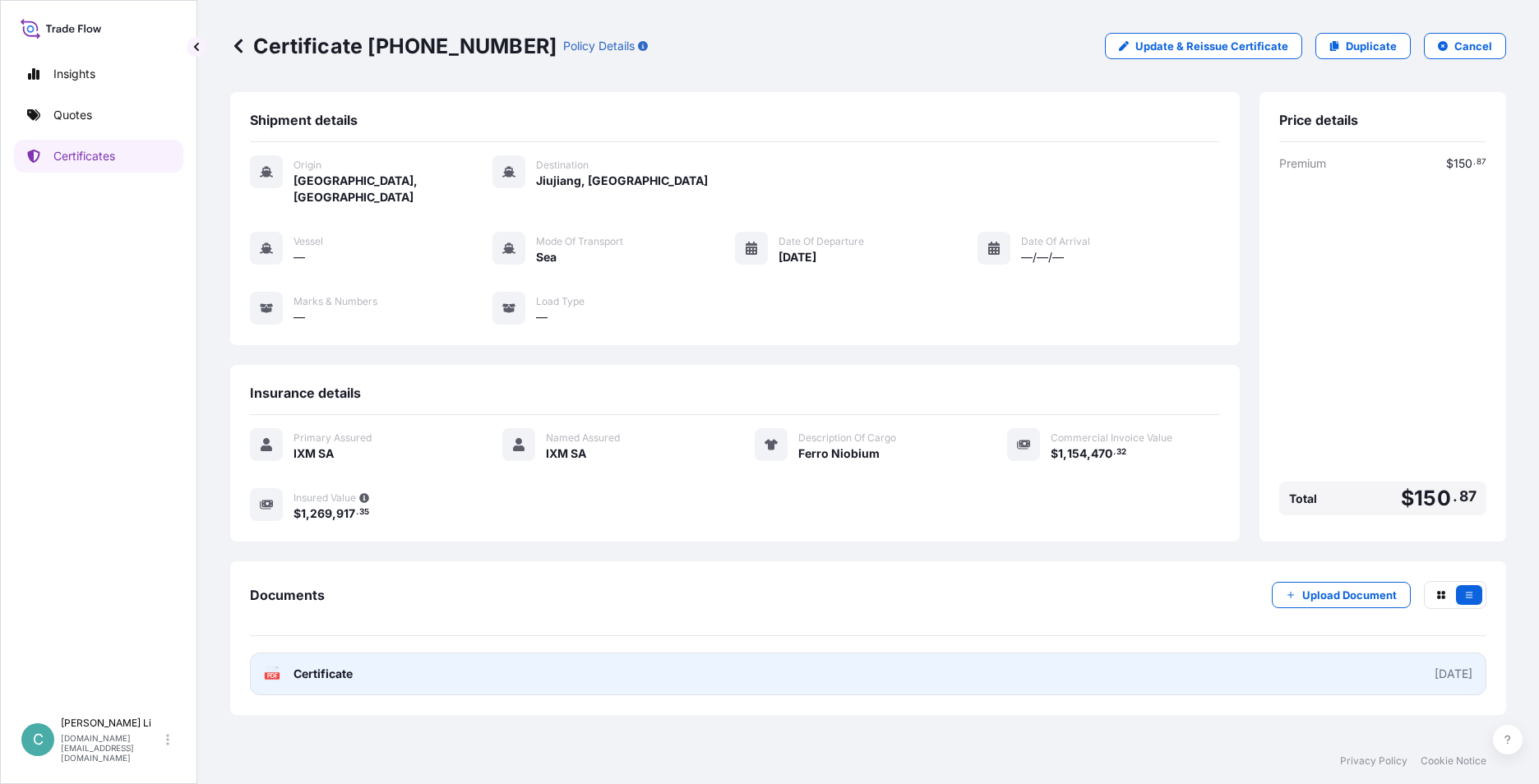
click at [395, 678] on link "PDF Certificate [DATE]" at bounding box center [869, 674] width 1237 height 43
